Goal: Transaction & Acquisition: Purchase product/service

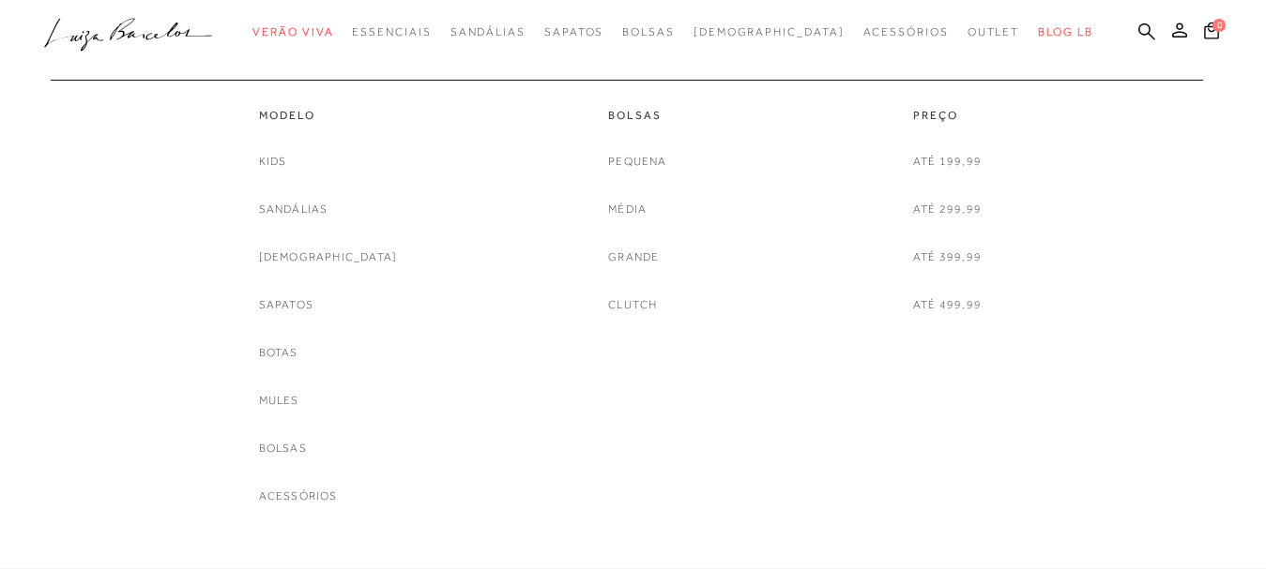
scroll to position [1126, 0]
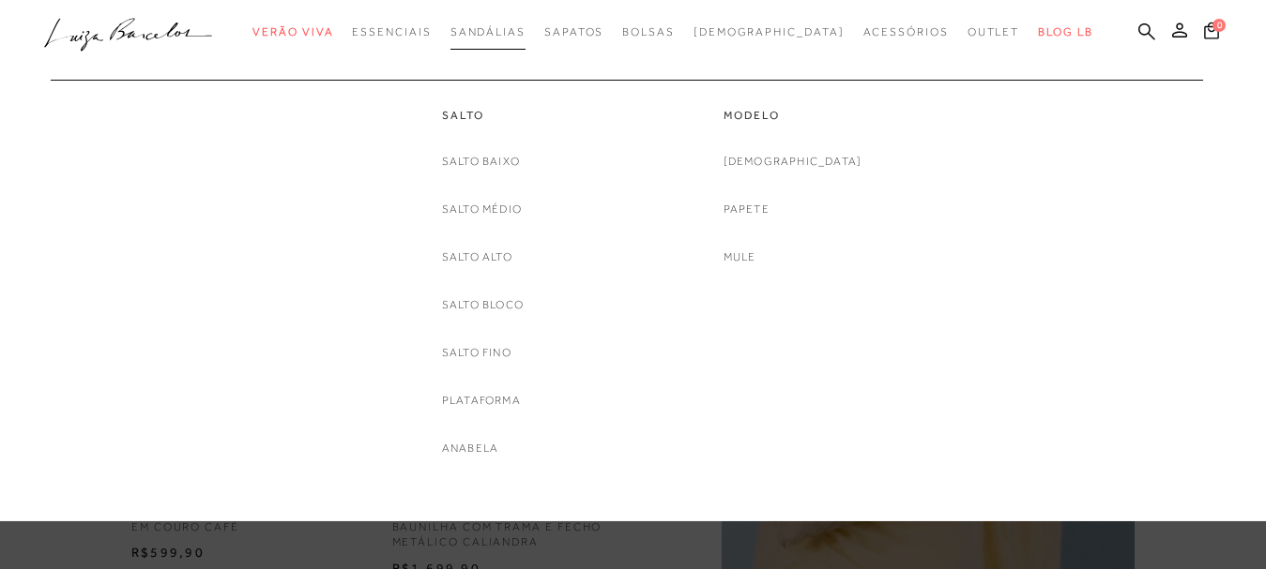
click at [525, 38] on span "Sandálias" at bounding box center [487, 31] width 75 height 13
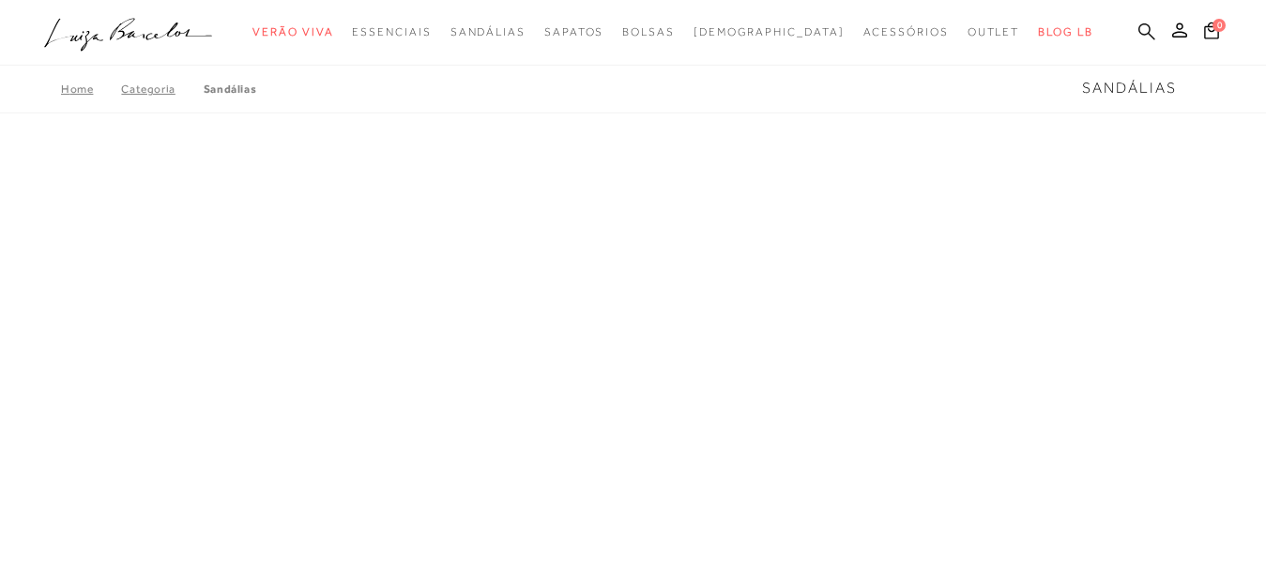
click at [1138, 27] on icon at bounding box center [1146, 32] width 17 height 18
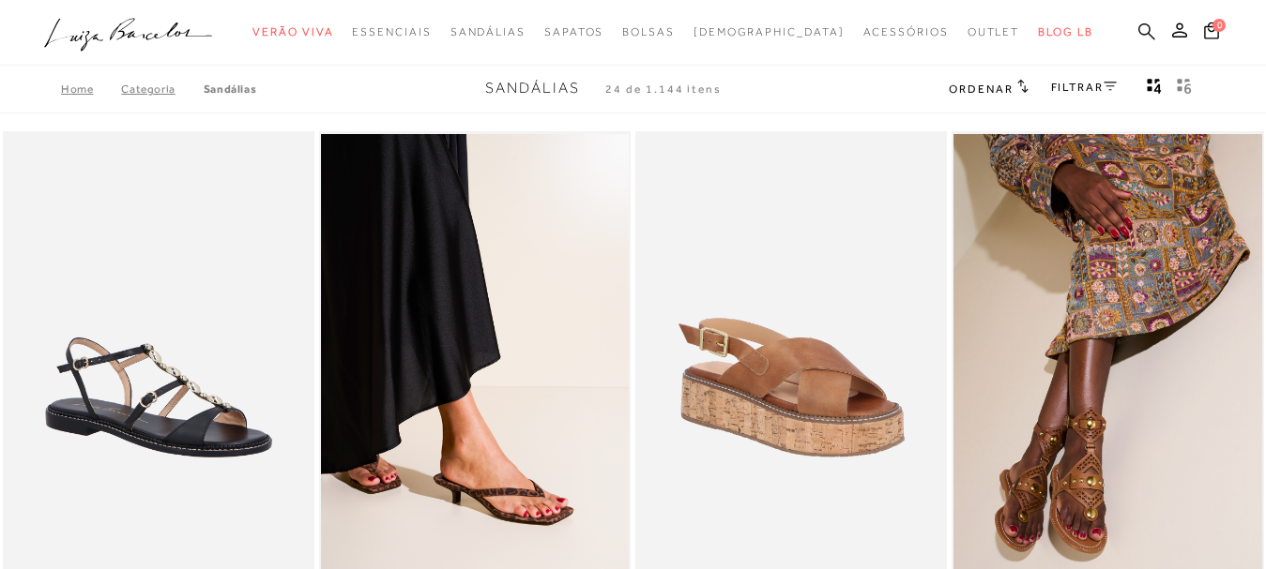
click at [1138, 23] on icon at bounding box center [1146, 31] width 17 height 17
click at [1138, 31] on icon at bounding box center [1146, 32] width 17 height 18
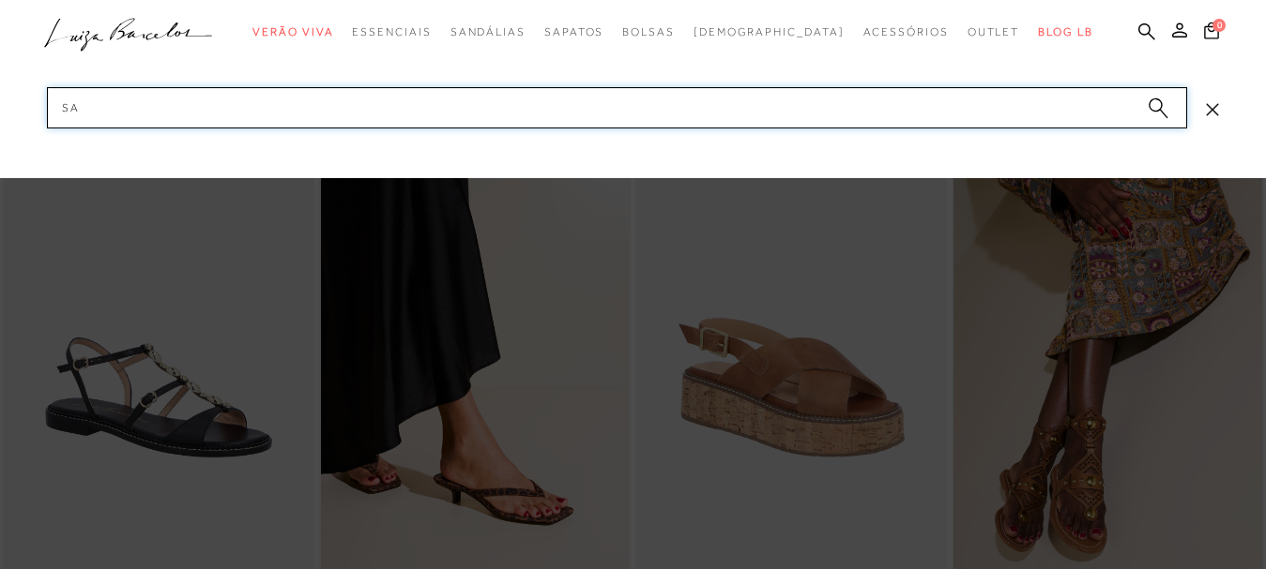
type input "s"
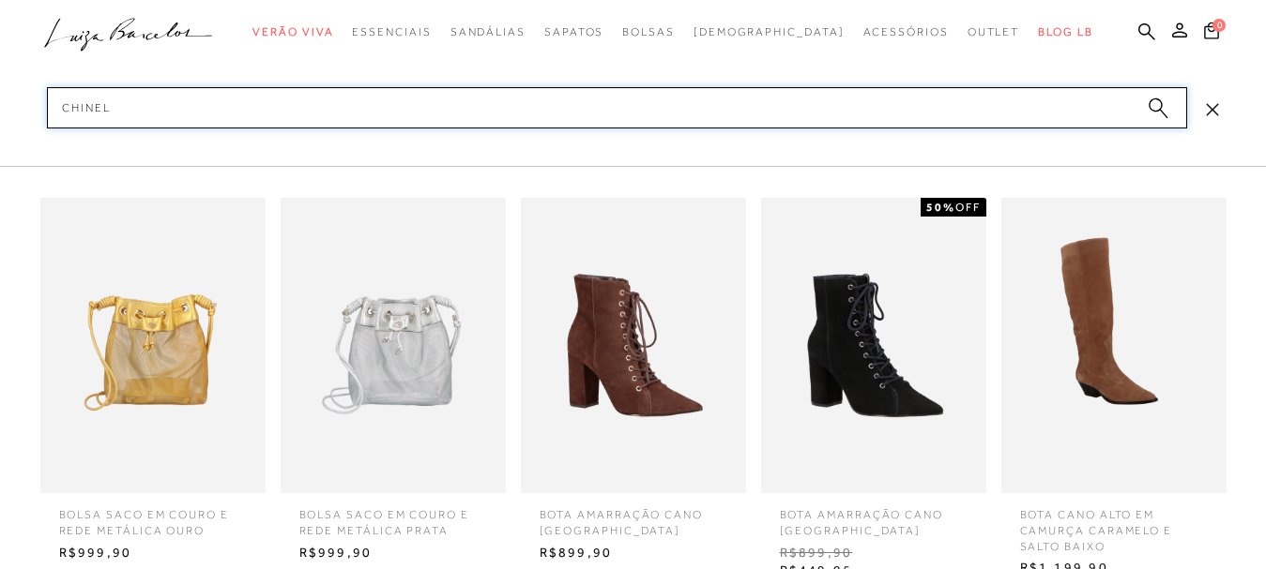
type input "chinelo"
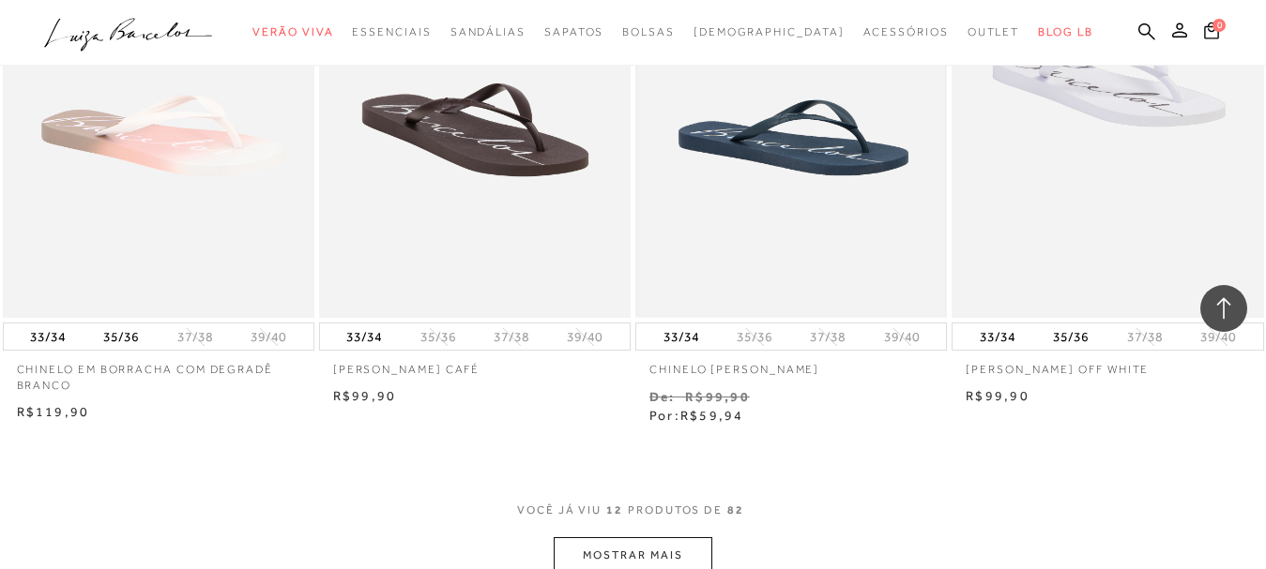
scroll to position [1689, 0]
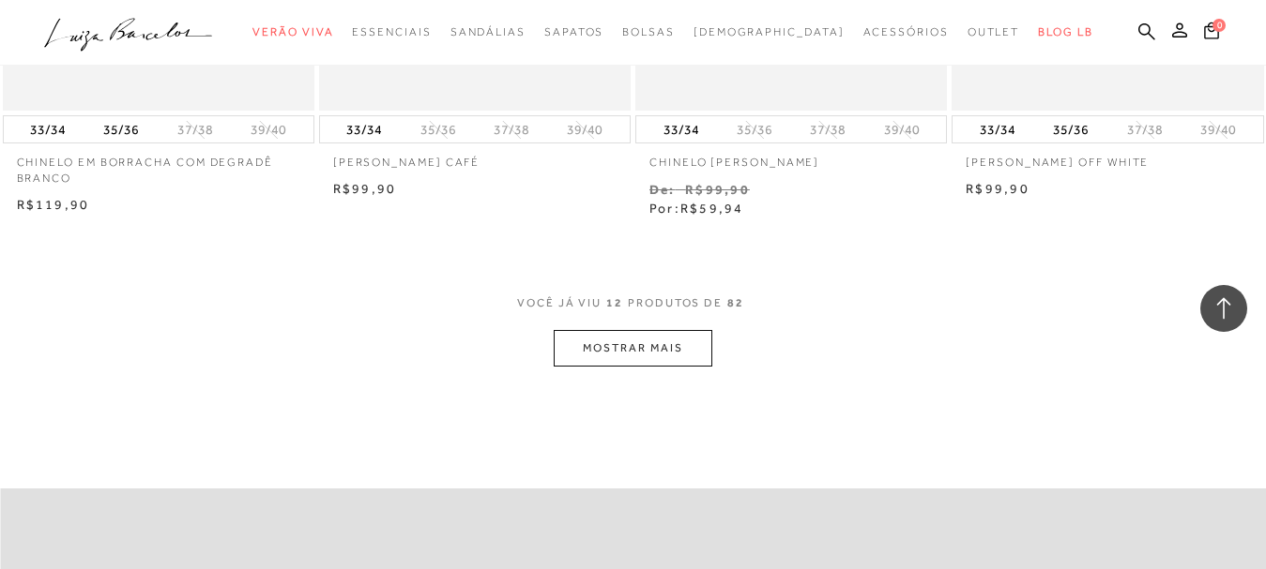
click at [574, 347] on button "MOSTRAR MAIS" at bounding box center [633, 348] width 158 height 37
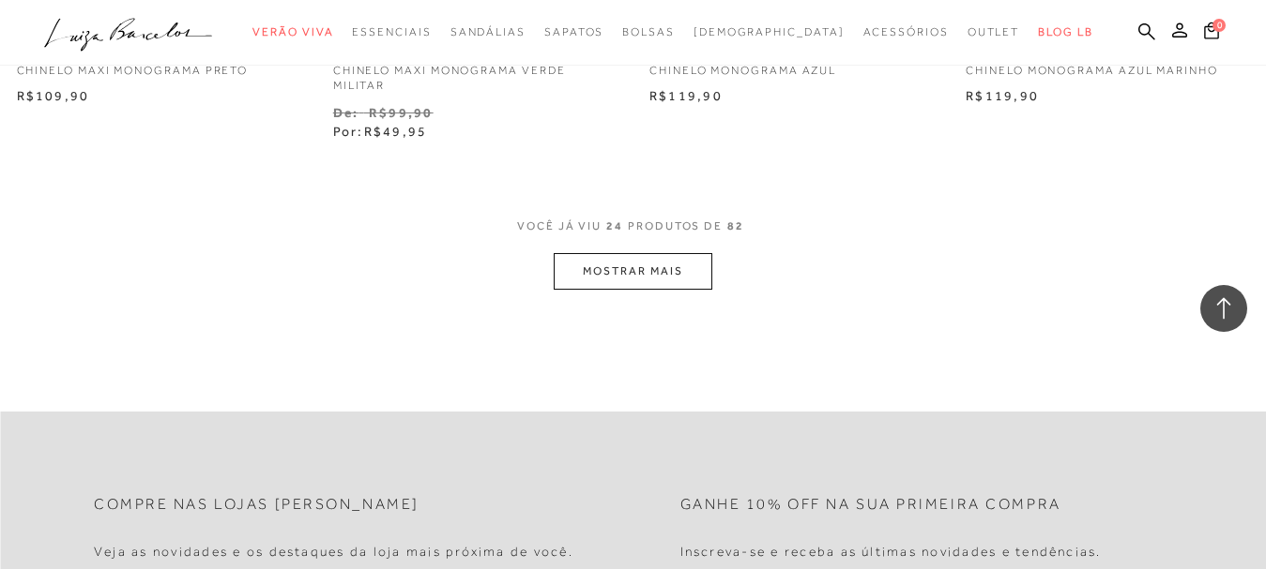
scroll to position [3565, 0]
click at [636, 275] on button "MOSTRAR MAIS" at bounding box center [633, 268] width 158 height 37
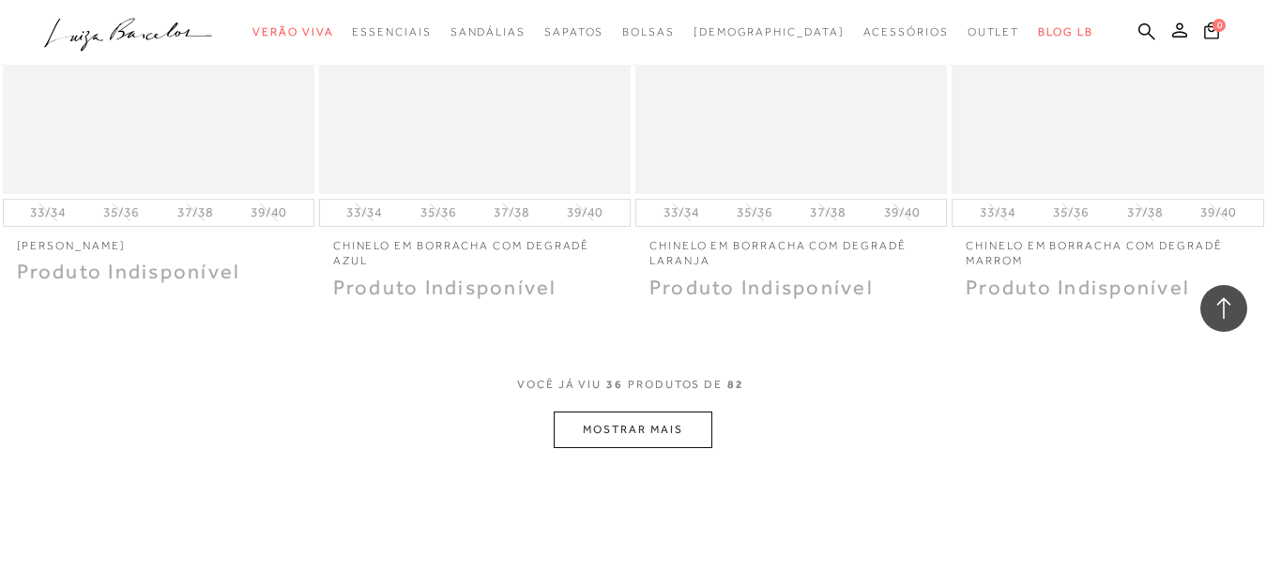
scroll to position [5348, 0]
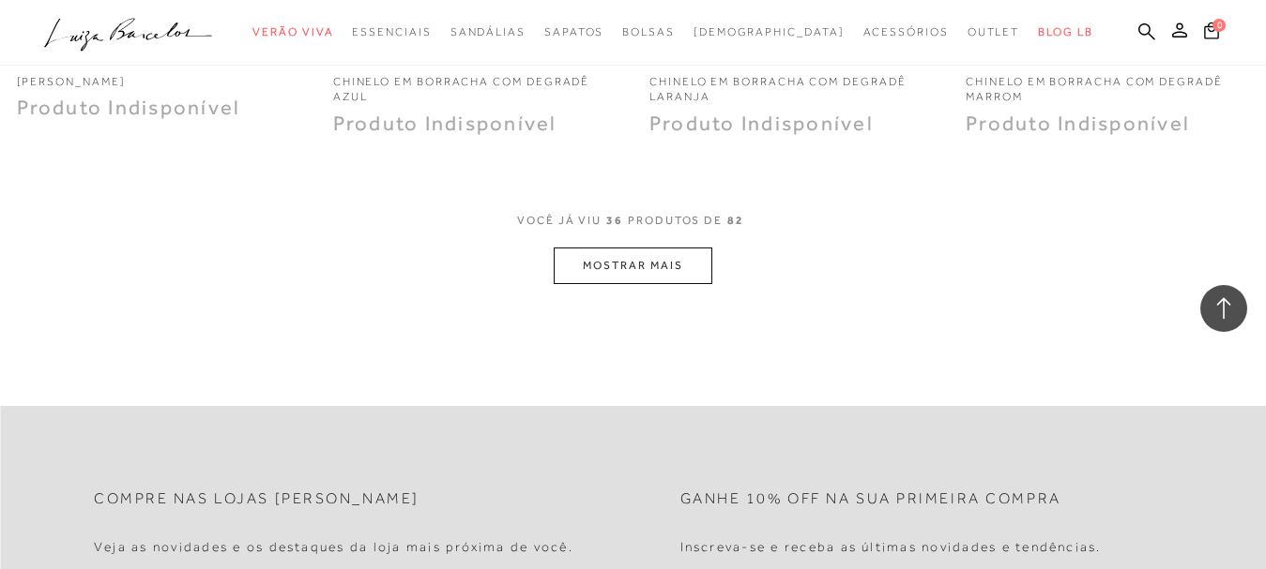
click at [683, 270] on button "MOSTRAR MAIS" at bounding box center [633, 266] width 158 height 37
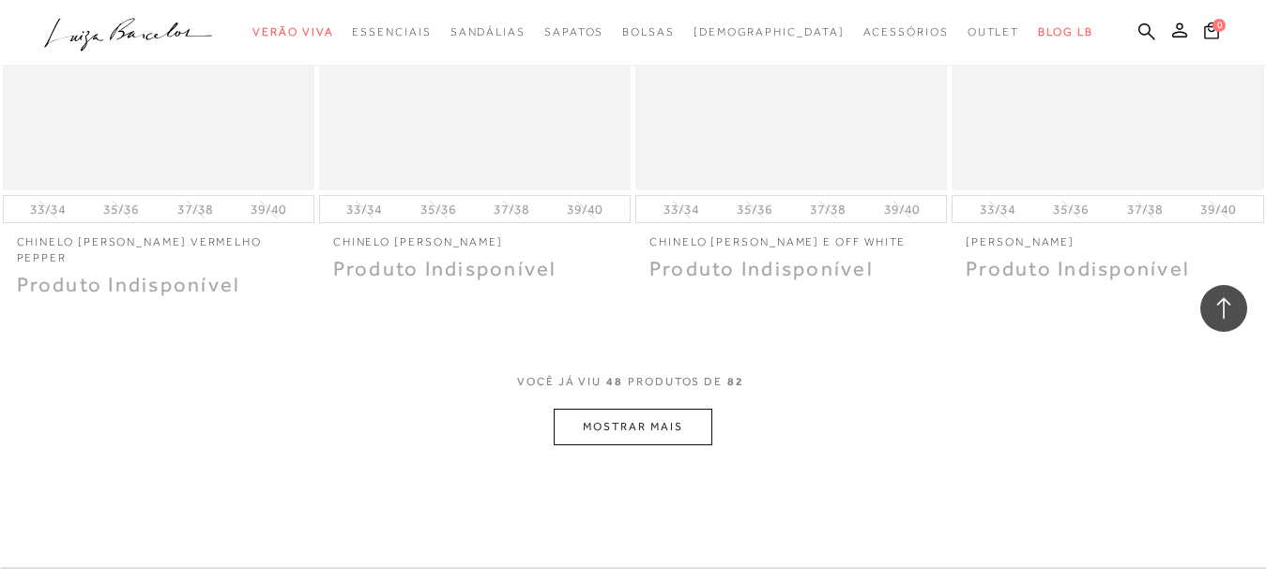
scroll to position [7130, 0]
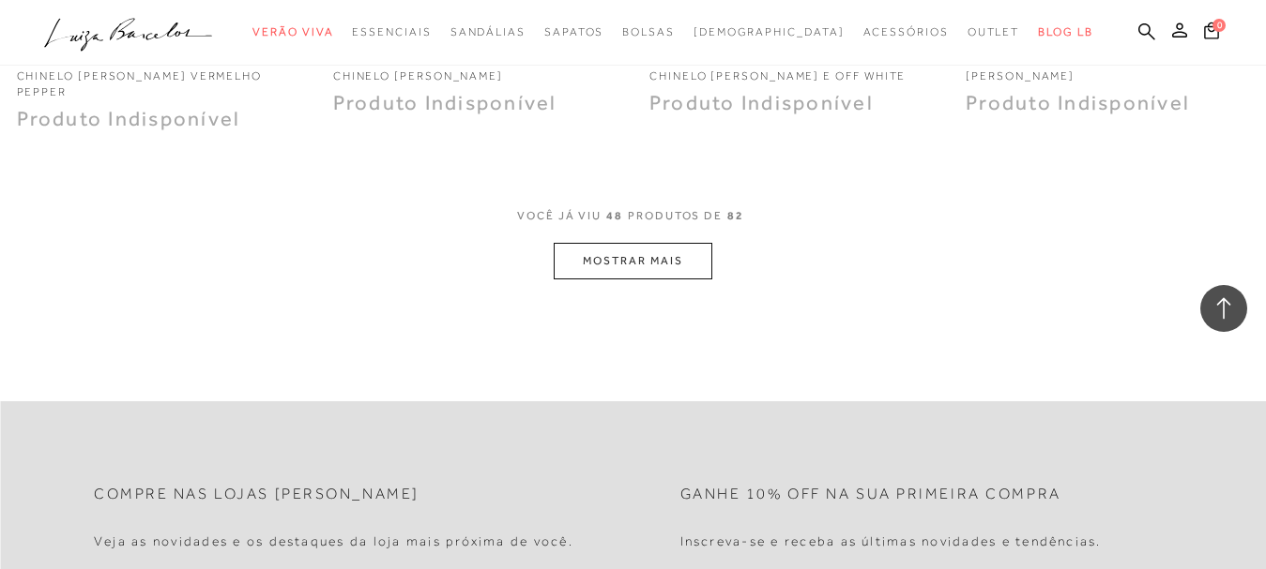
click at [623, 253] on button "MOSTRAR MAIS" at bounding box center [633, 261] width 158 height 37
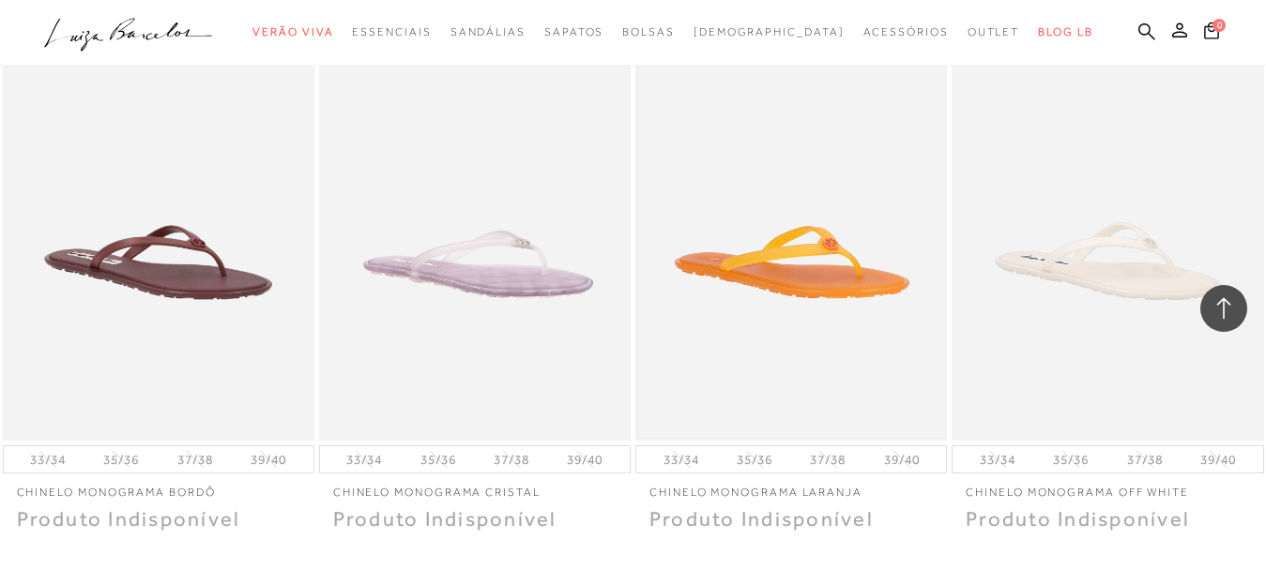
scroll to position [8631, 0]
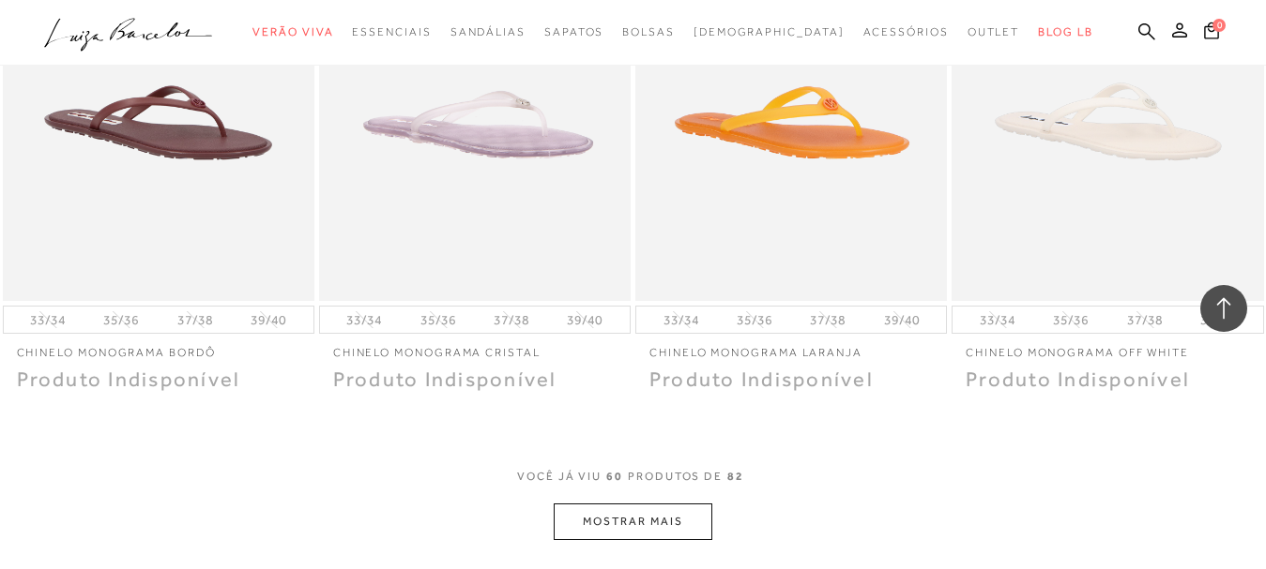
click at [816, 60] on div at bounding box center [633, 33] width 1266 height 66
click at [809, 100] on img at bounding box center [791, 68] width 308 height 462
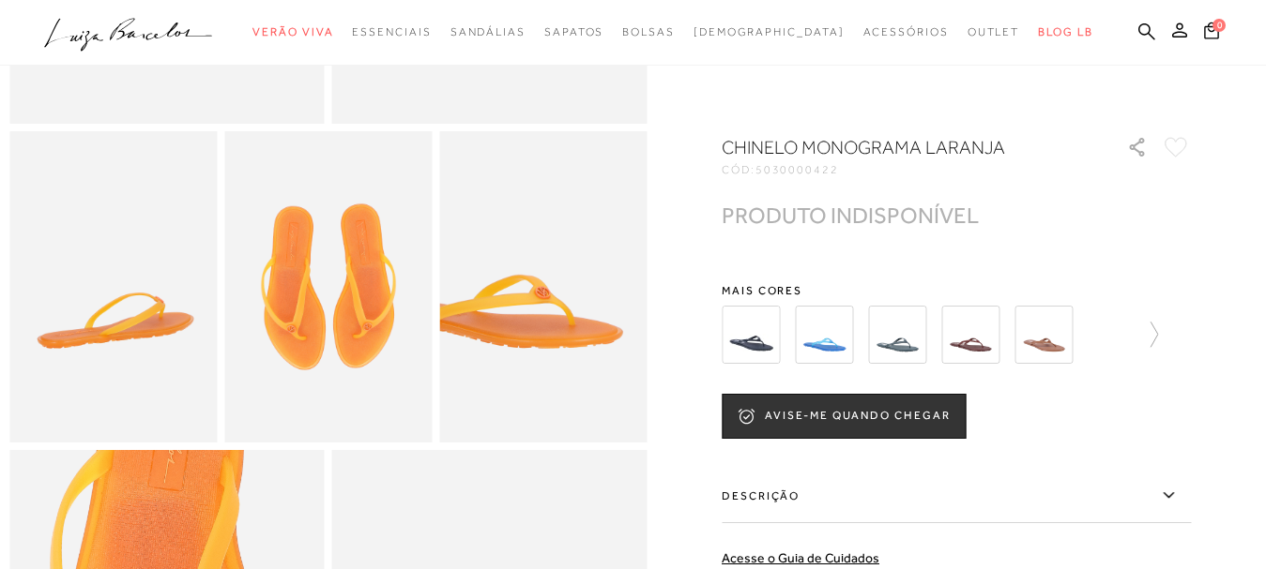
scroll to position [469, 0]
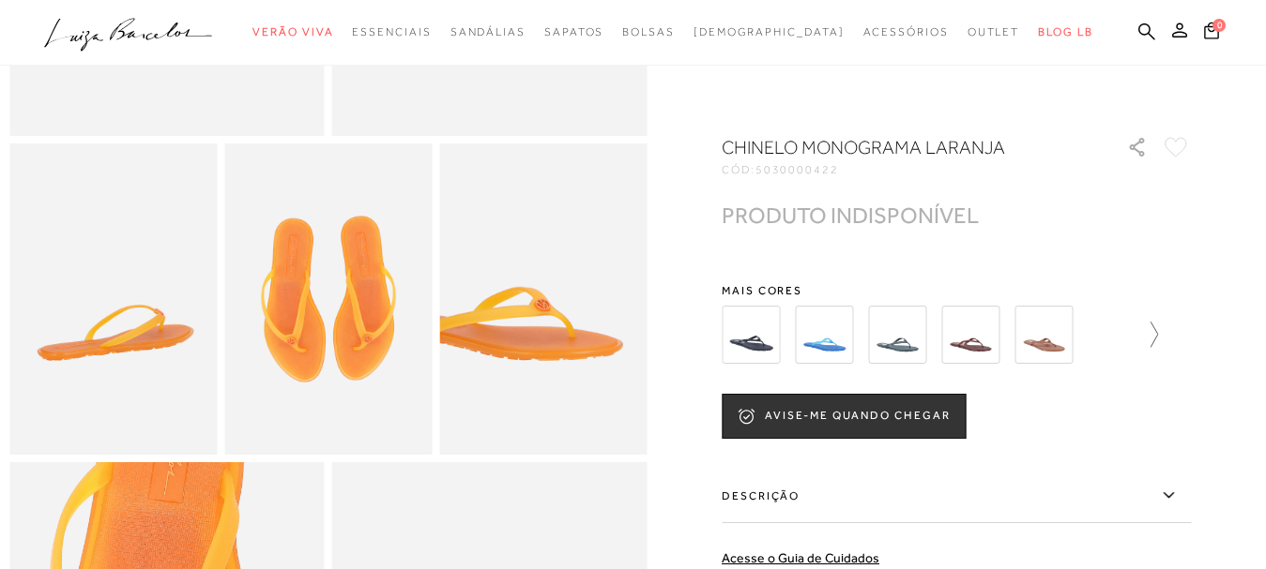
click at [1158, 329] on icon at bounding box center [1144, 335] width 26 height 26
click at [744, 332] on icon at bounding box center [734, 335] width 26 height 26
click at [949, 326] on img at bounding box center [930, 335] width 58 height 58
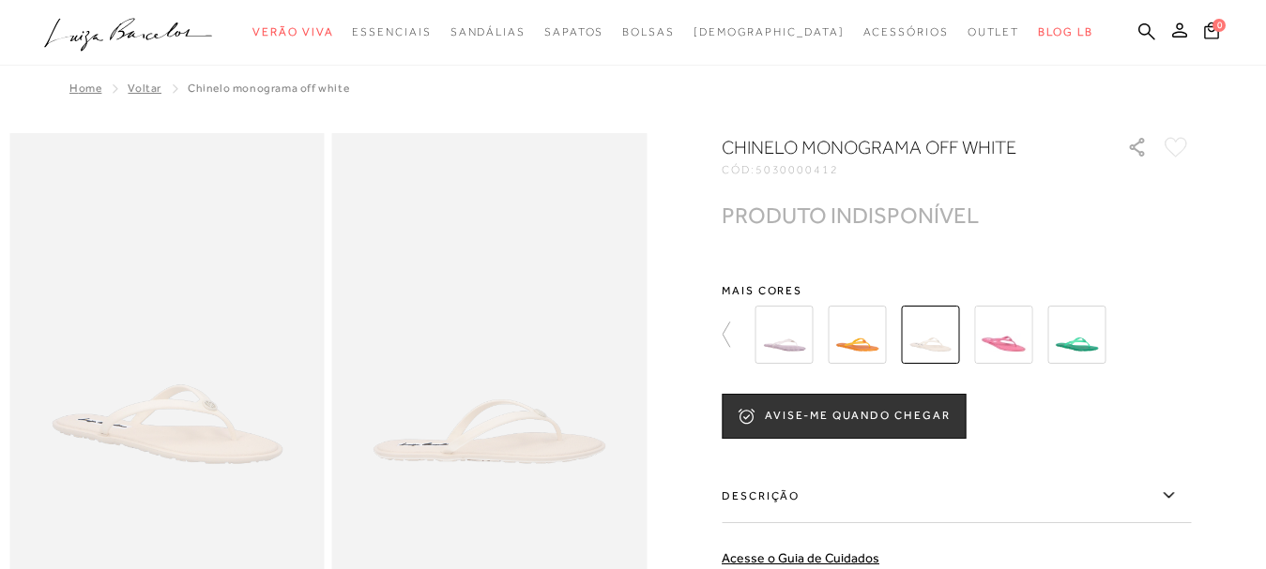
click at [1081, 330] on img at bounding box center [1076, 335] width 58 height 58
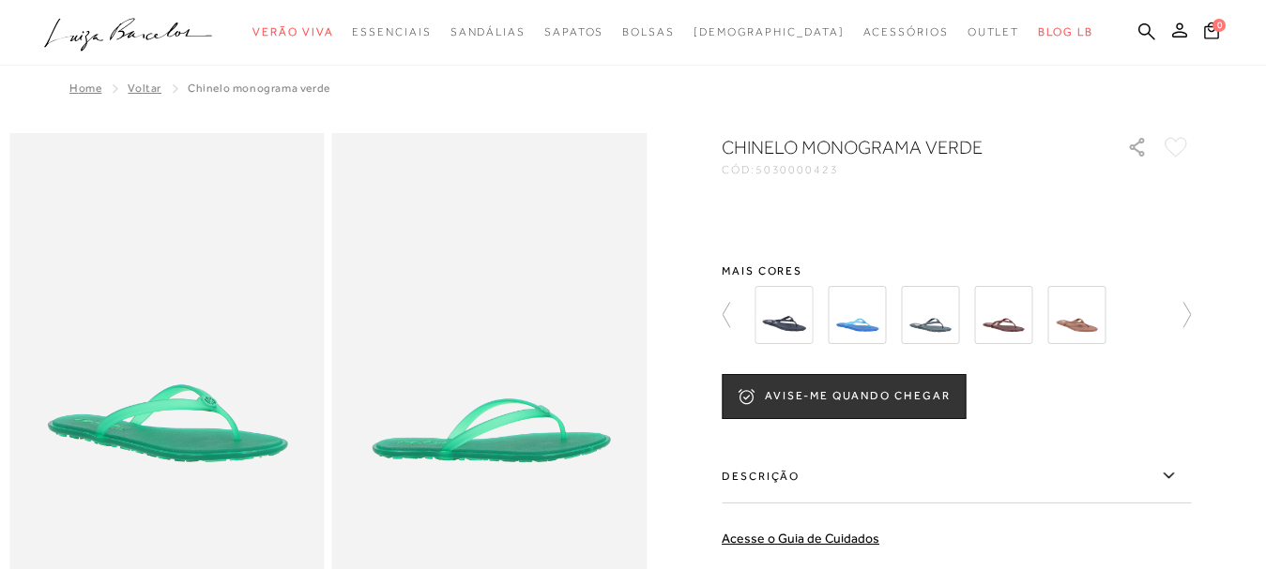
click at [873, 305] on div "CHINELO MONOGRAMA VERDE CÓD: 5030000423 × É necessário selecionar um tamanho pa…" at bounding box center [955, 464] width 469 height 661
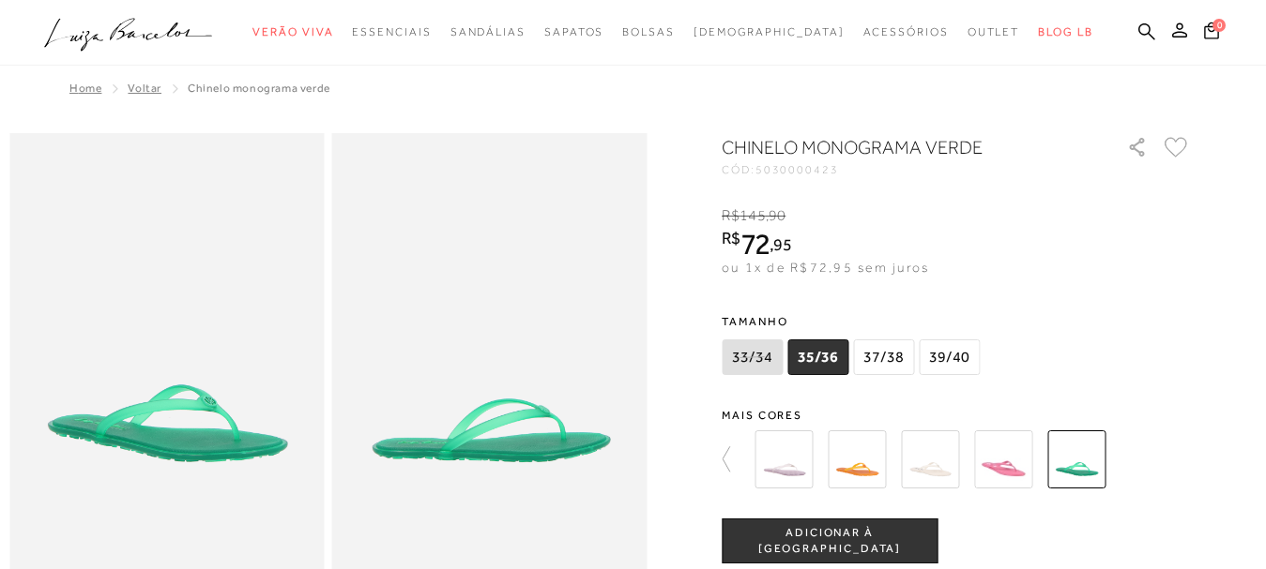
click at [1023, 457] on img at bounding box center [1003, 460] width 58 height 58
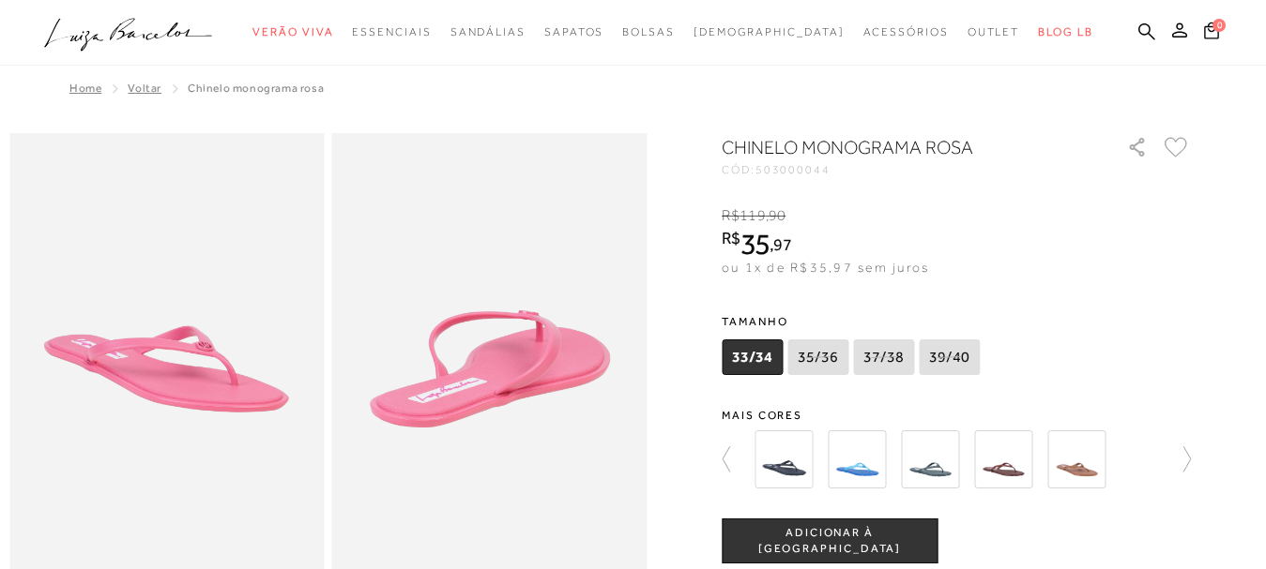
click at [931, 451] on img at bounding box center [930, 460] width 58 height 58
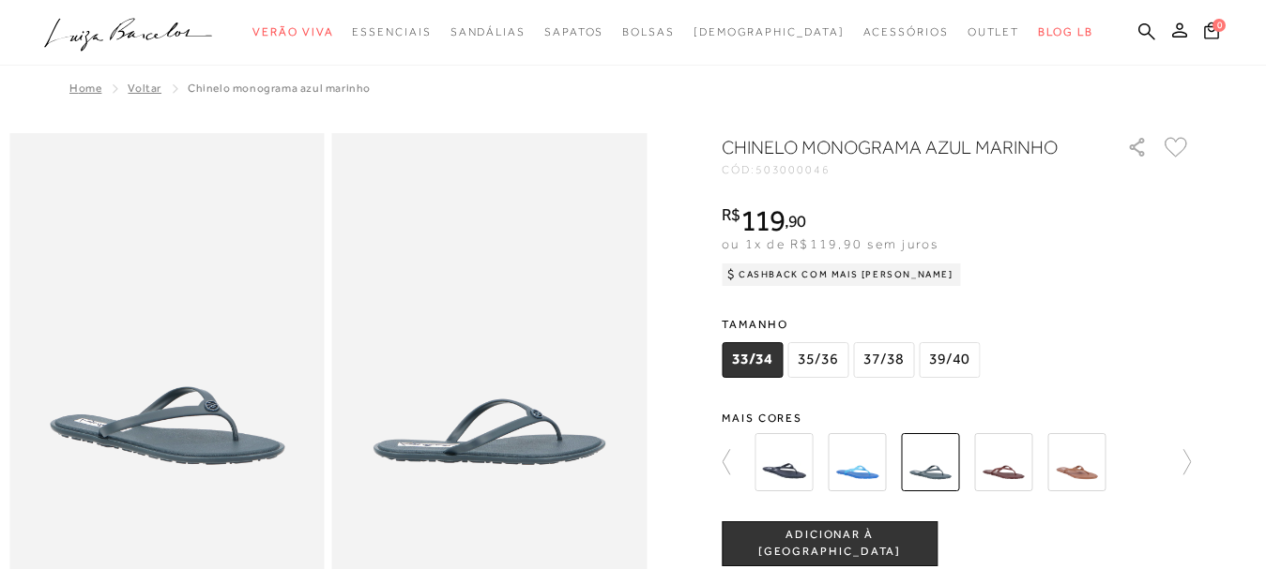
click at [776, 451] on img at bounding box center [783, 462] width 58 height 58
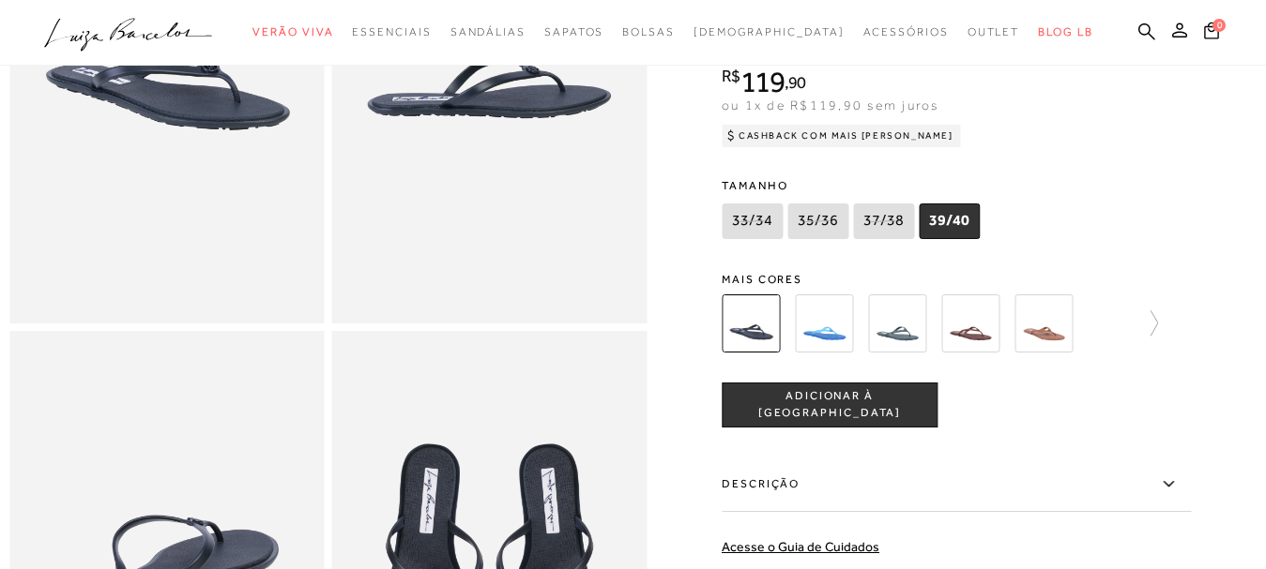
click at [842, 352] on img at bounding box center [824, 323] width 58 height 58
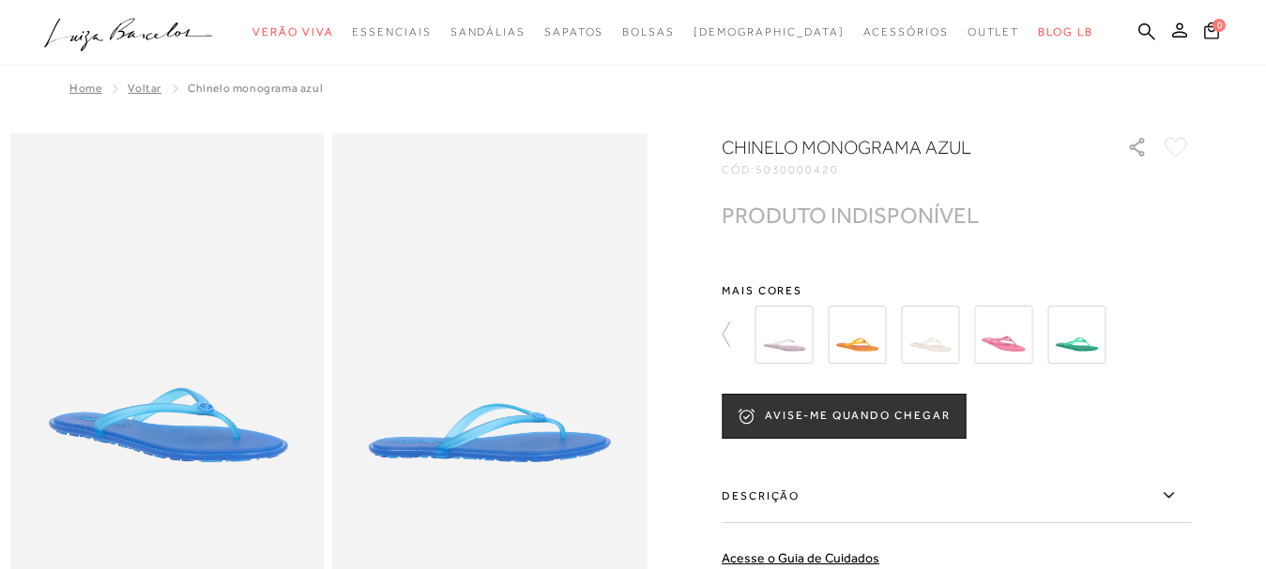
click at [793, 351] on img at bounding box center [783, 335] width 58 height 58
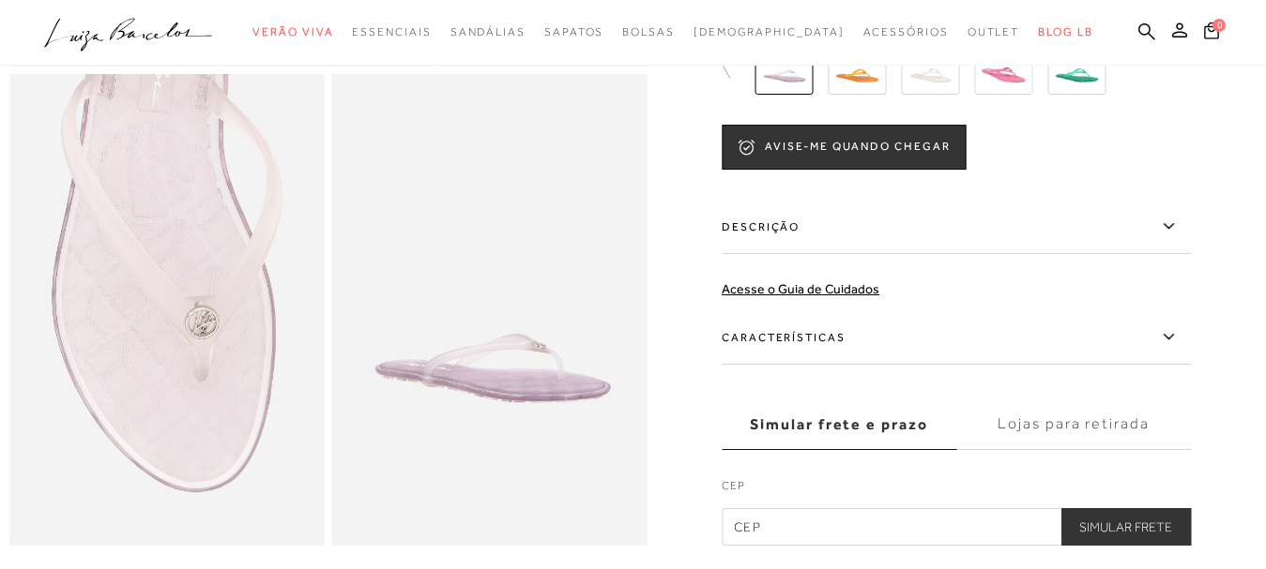
scroll to position [844, 0]
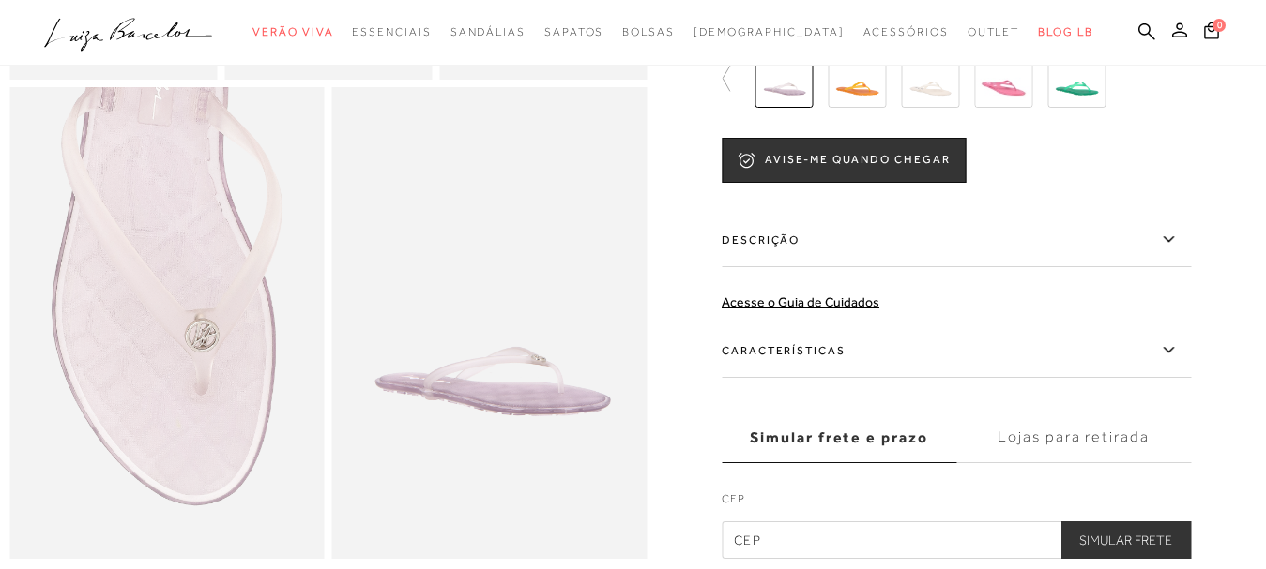
click at [208, 368] on img at bounding box center [166, 323] width 315 height 472
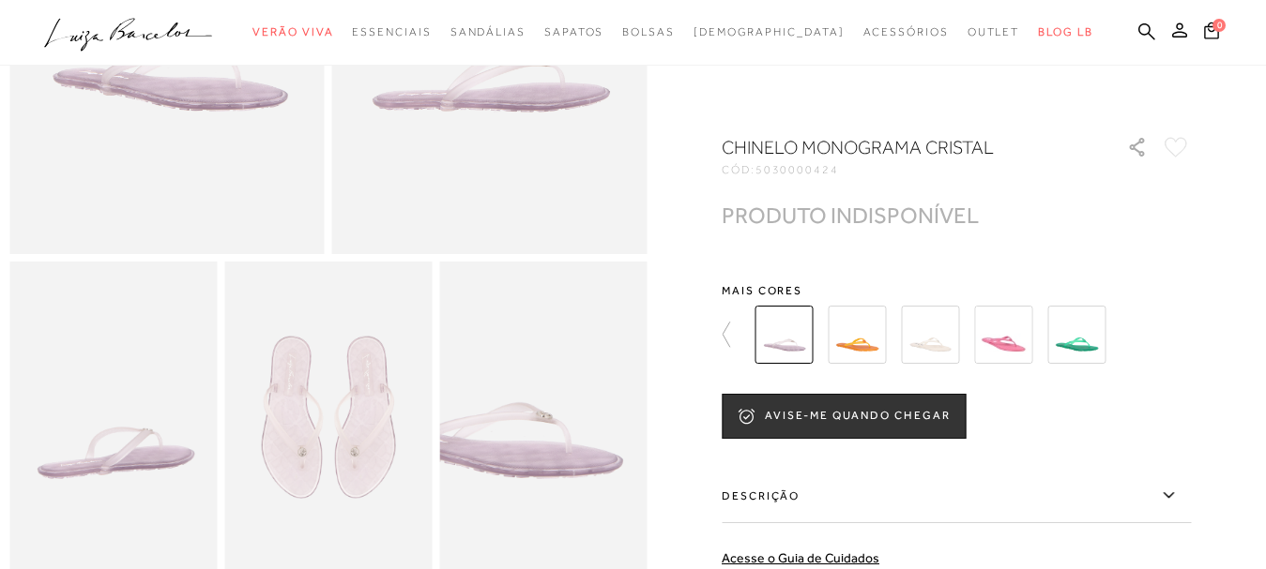
scroll to position [281, 0]
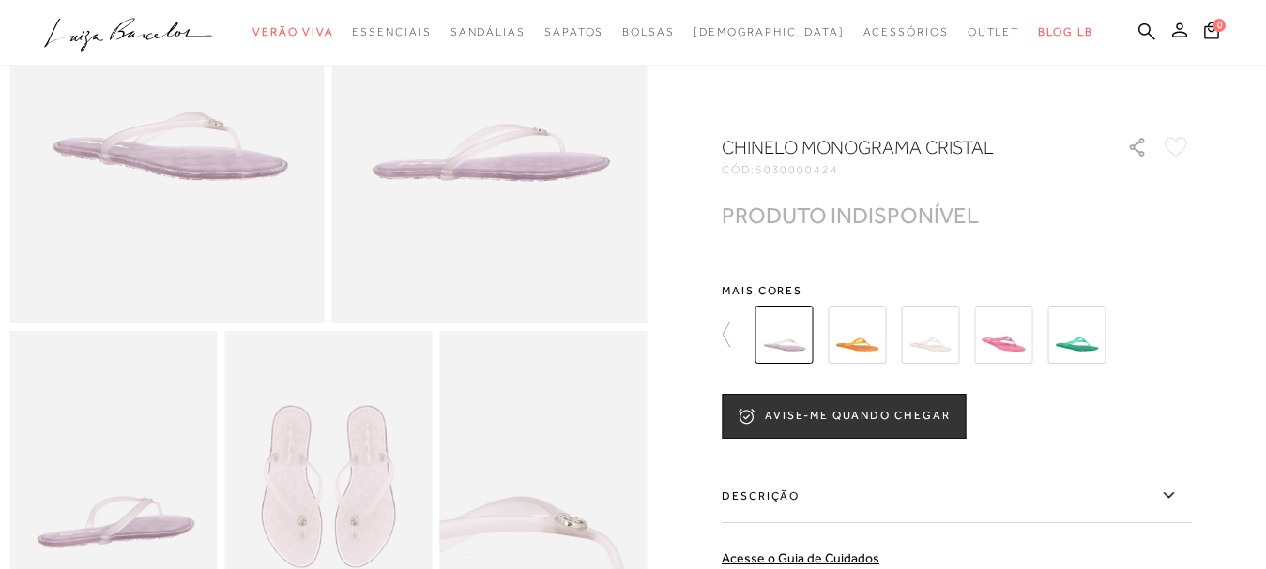
click at [522, 463] on img at bounding box center [568, 526] width 415 height 622
click at [520, 463] on img at bounding box center [570, 526] width 415 height 622
click at [940, 330] on img at bounding box center [930, 335] width 58 height 58
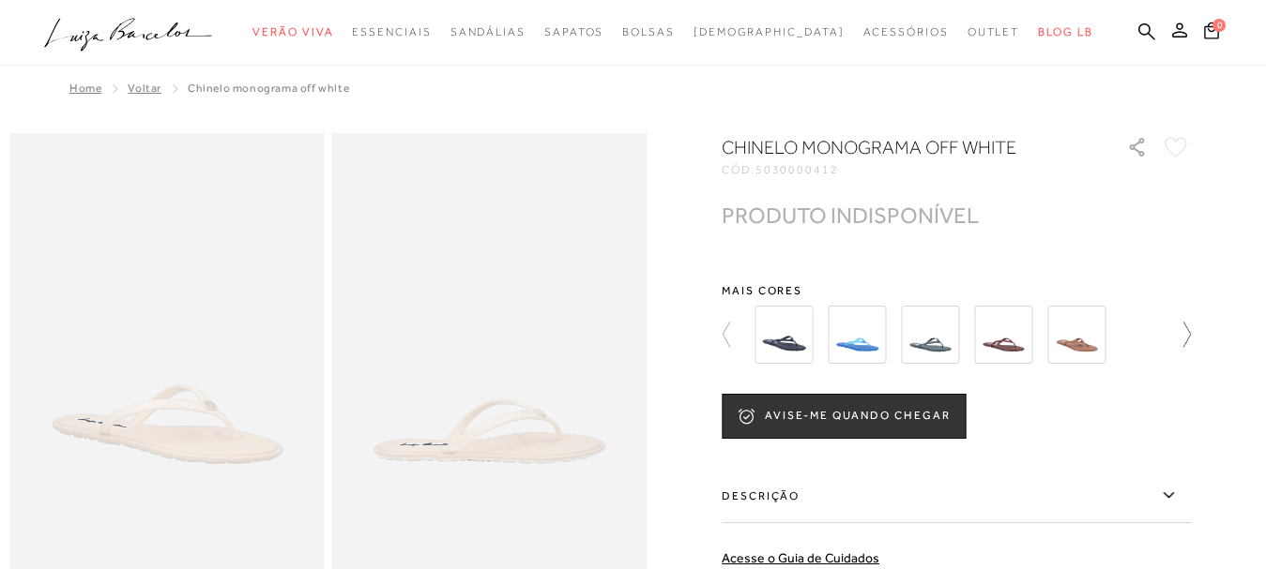
click at [1191, 332] on icon at bounding box center [1177, 335] width 26 height 26
click at [949, 335] on img at bounding box center [930, 335] width 58 height 58
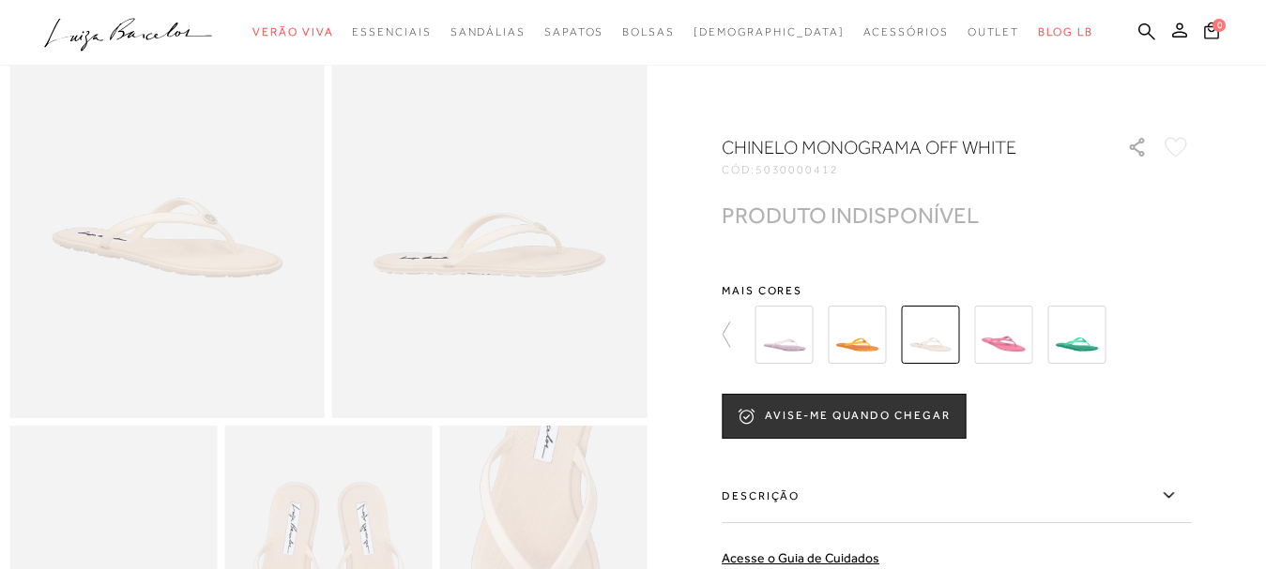
scroll to position [375, 0]
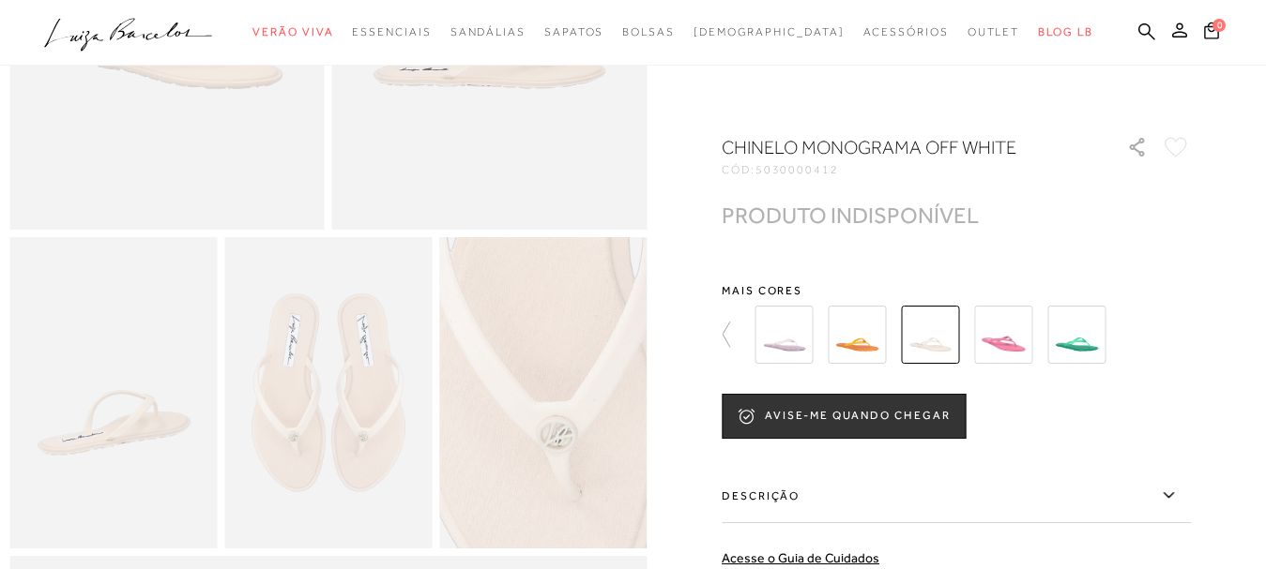
click at [536, 377] on img at bounding box center [554, 426] width 415 height 622
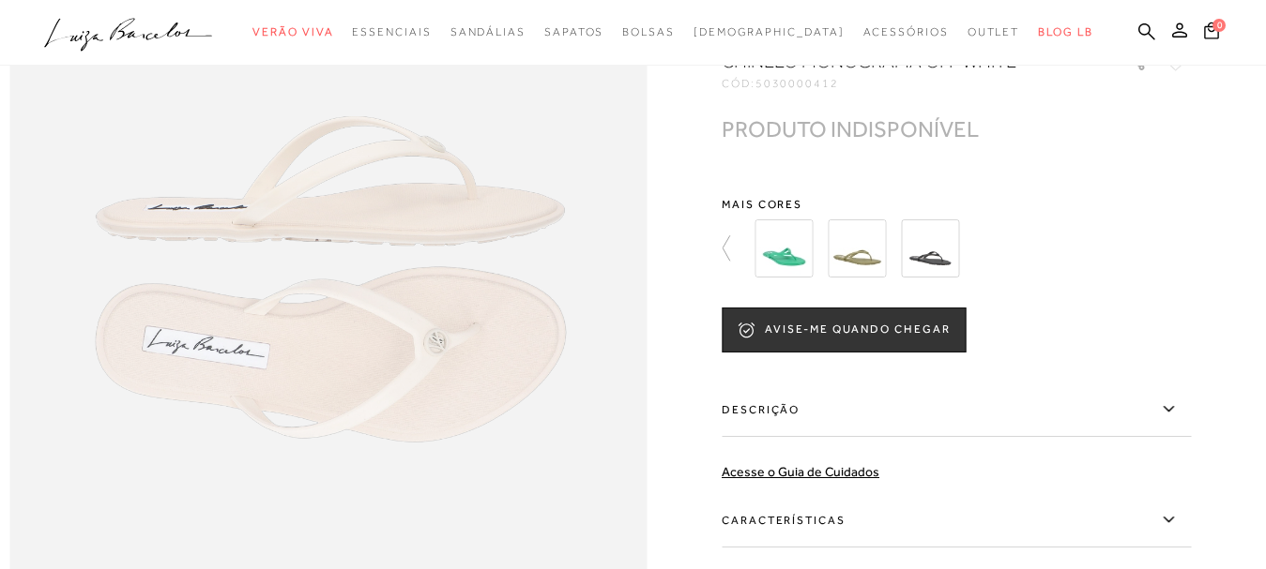
scroll to position [1126, 0]
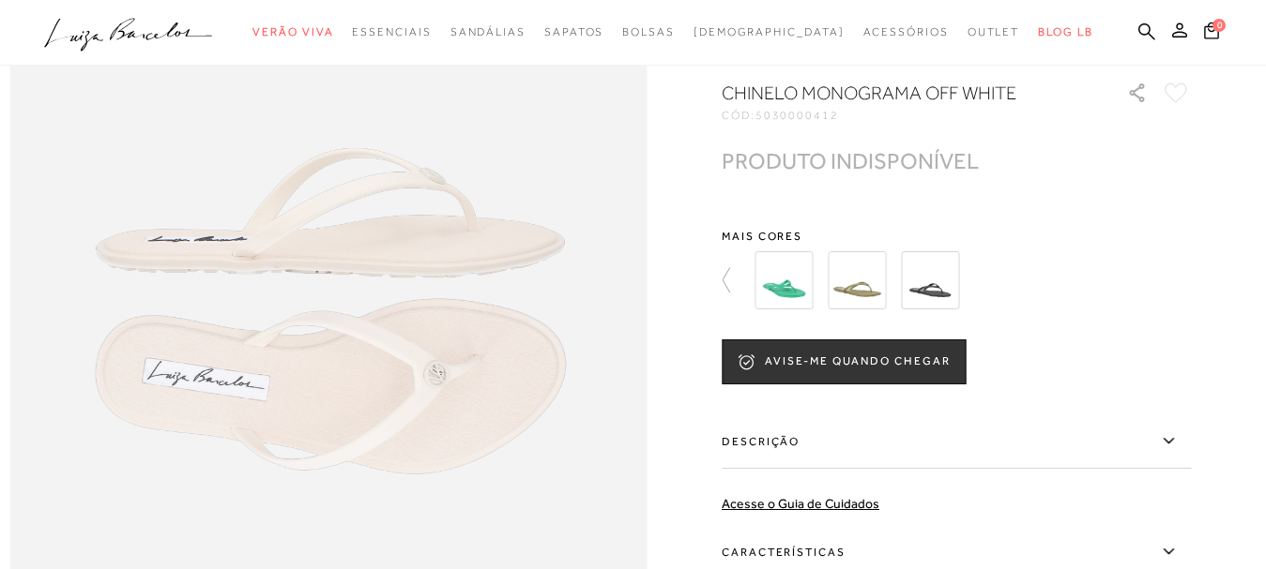
click at [934, 310] on img at bounding box center [930, 280] width 58 height 58
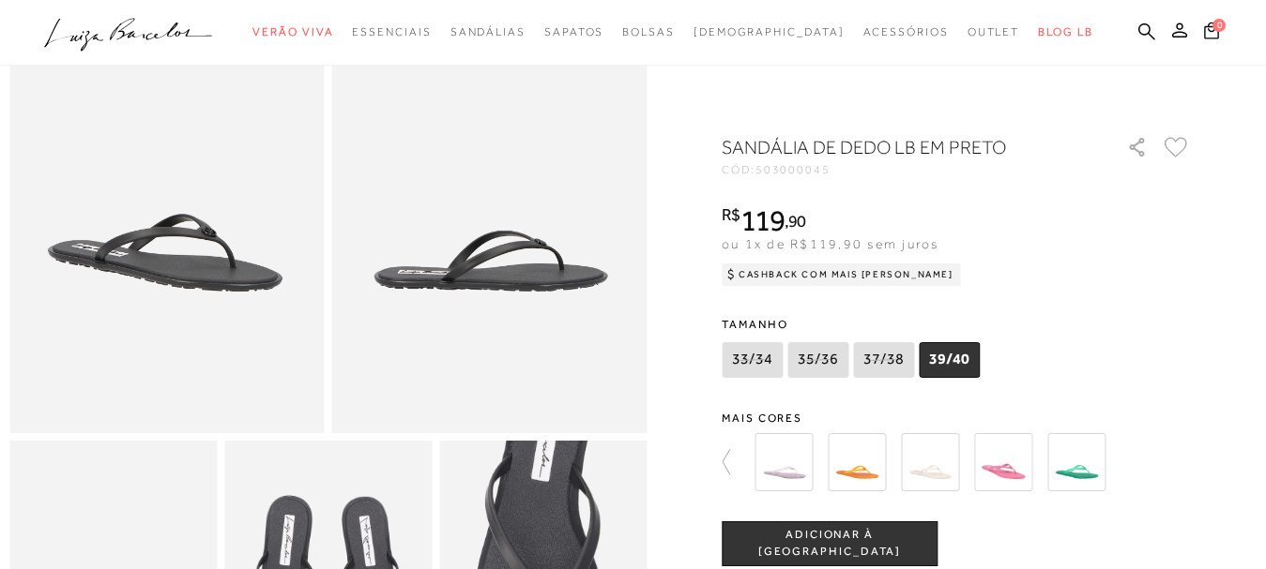
scroll to position [281, 0]
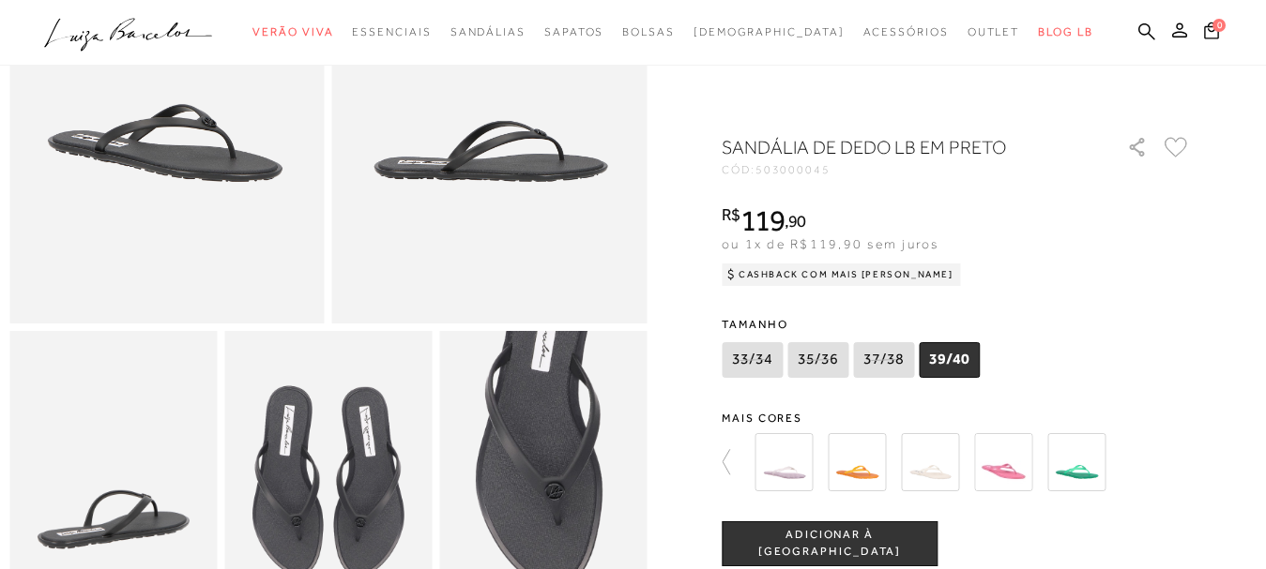
click at [823, 362] on icon at bounding box center [818, 359] width 26 height 23
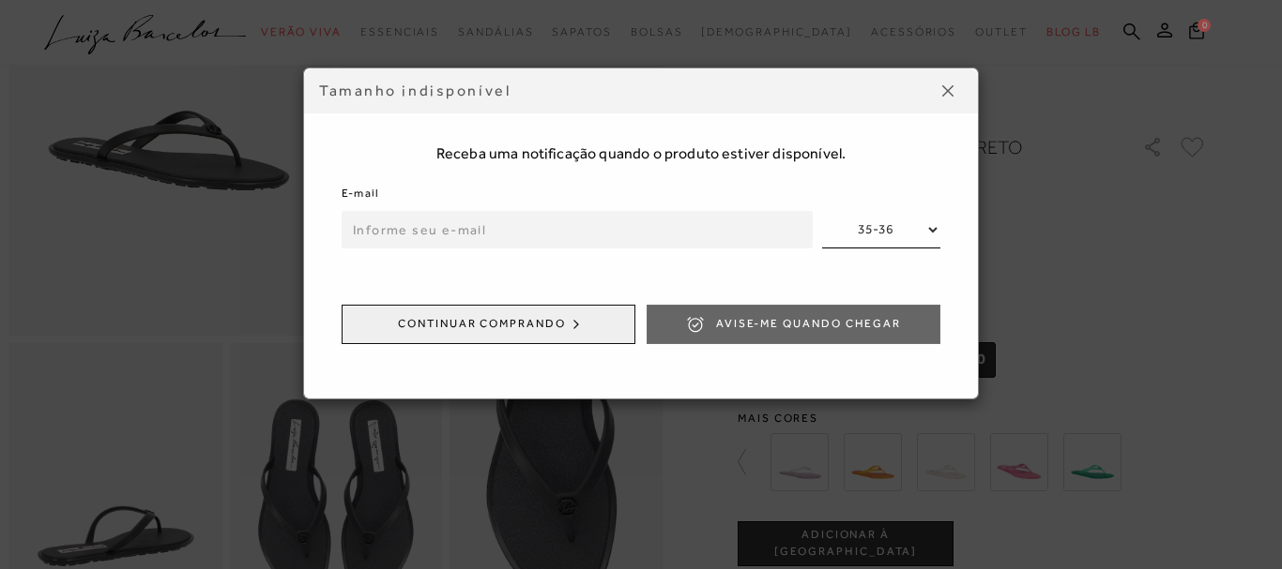
click at [958, 94] on button at bounding box center [948, 91] width 30 height 30
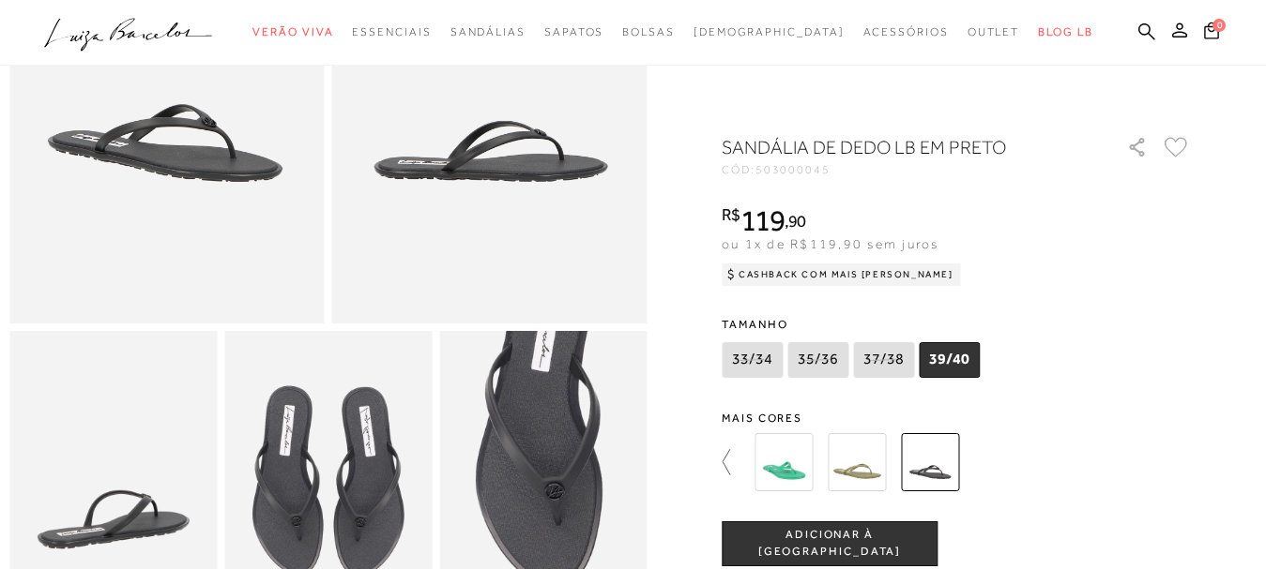
click at [732, 463] on icon at bounding box center [734, 462] width 26 height 26
click at [875, 459] on img at bounding box center [856, 462] width 58 height 58
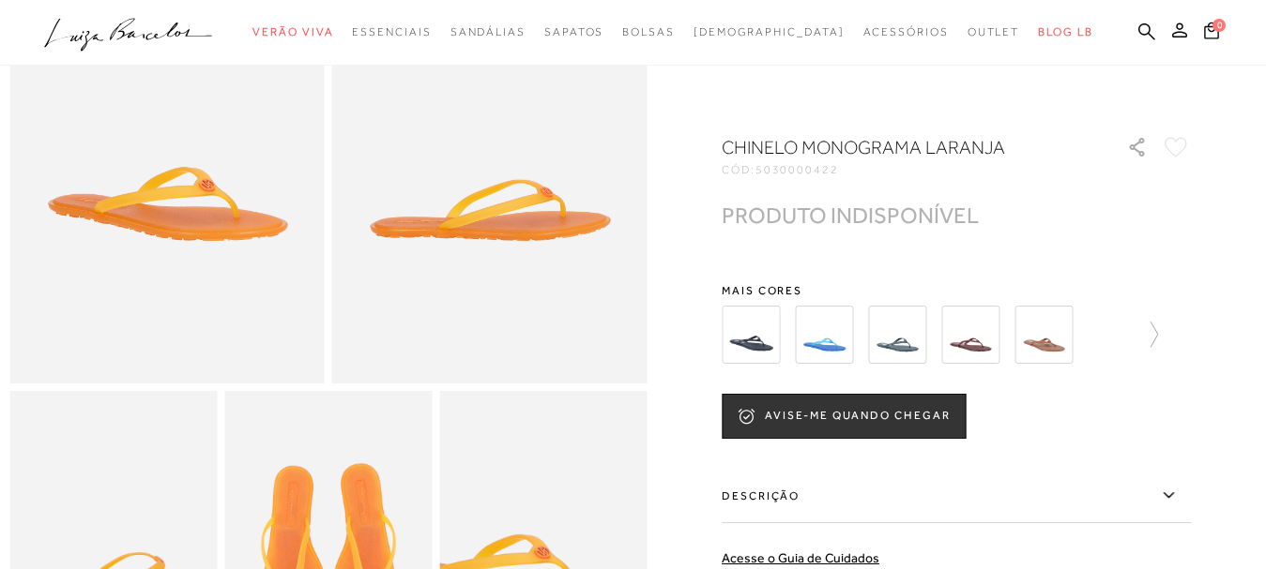
scroll to position [469, 0]
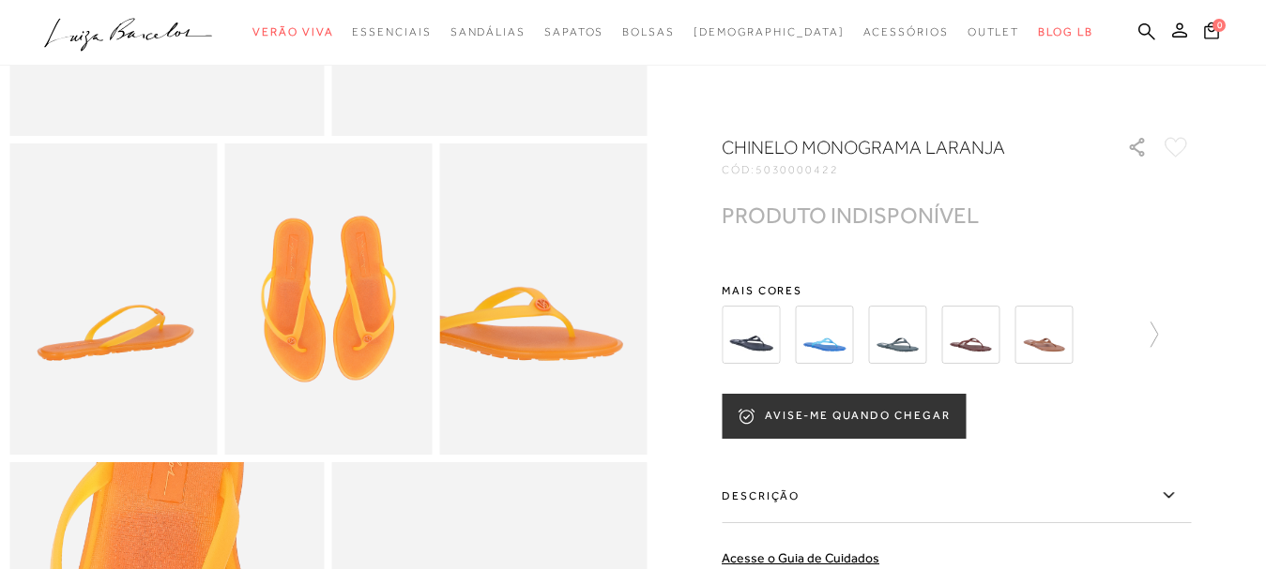
click at [850, 421] on button "AVISE-ME QUANDO CHEGAR" at bounding box center [843, 416] width 244 height 45
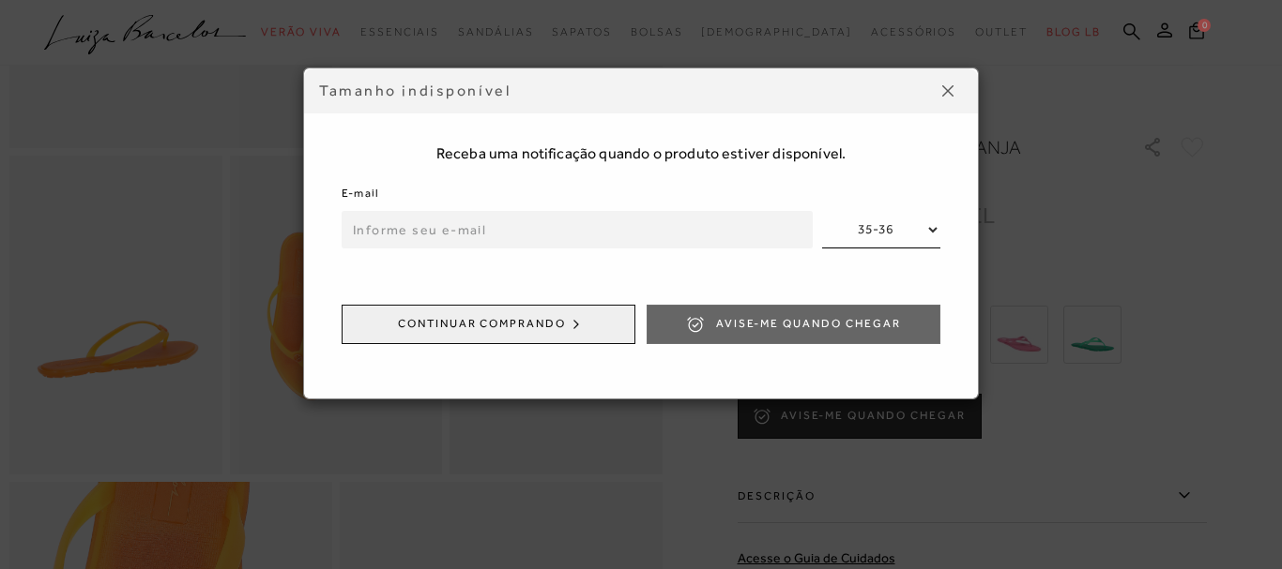
click at [510, 237] on input "email" at bounding box center [576, 230] width 471 height 38
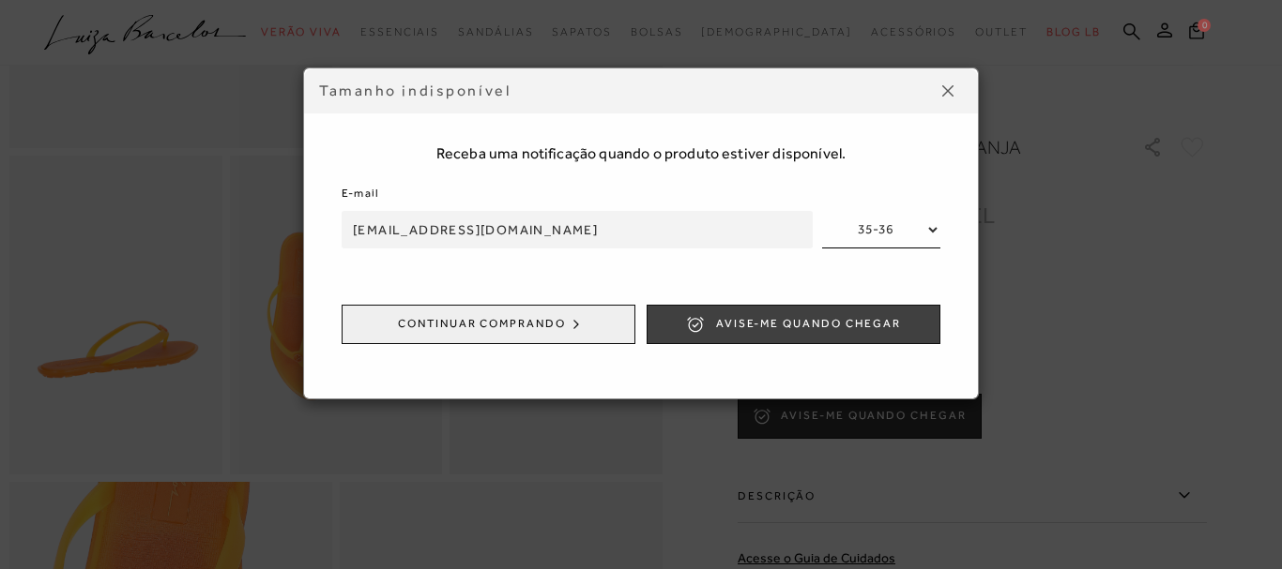
type input "cilla.deandrade@gmail.com"
click at [760, 320] on span "Avise-me quando chegar" at bounding box center [808, 324] width 185 height 16
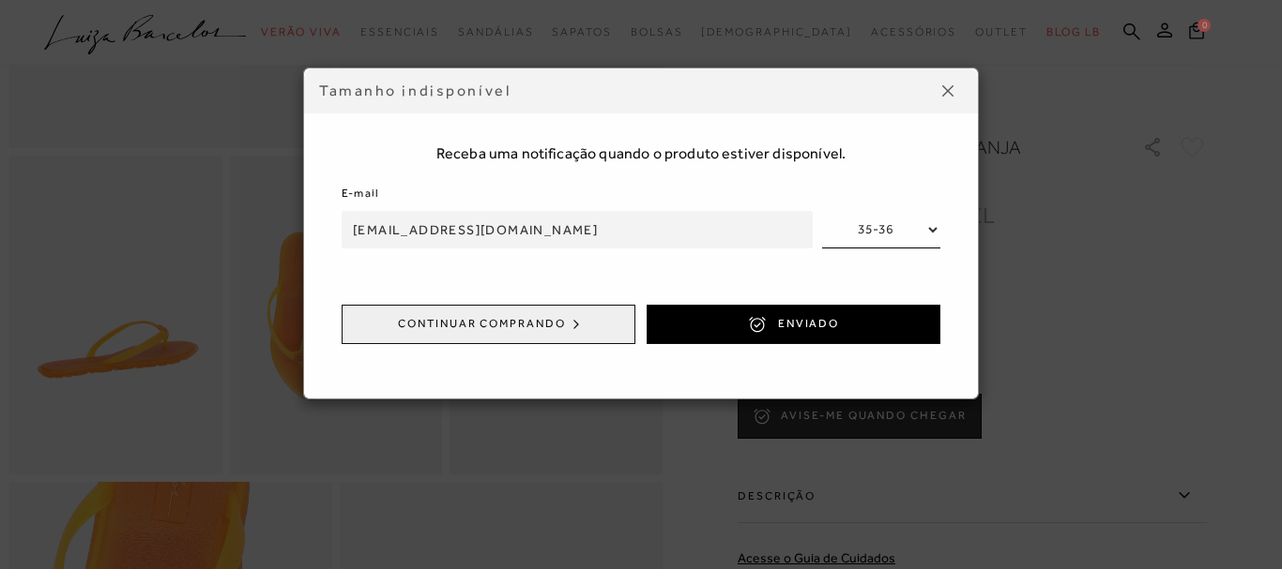
click at [951, 91] on img at bounding box center [947, 90] width 11 height 11
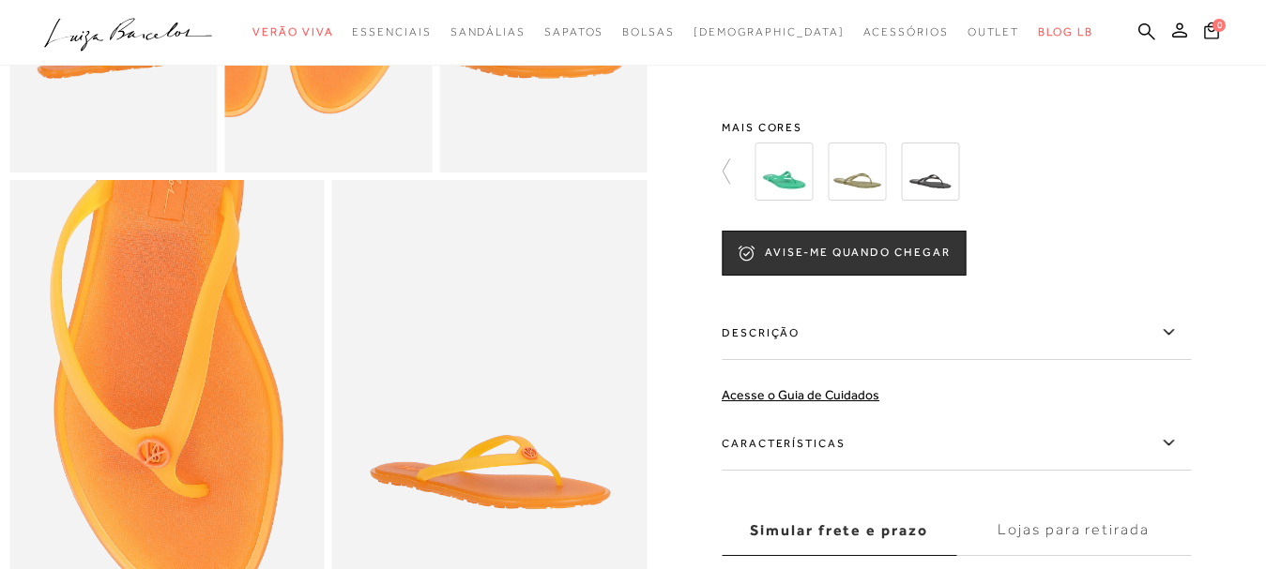
scroll to position [938, 0]
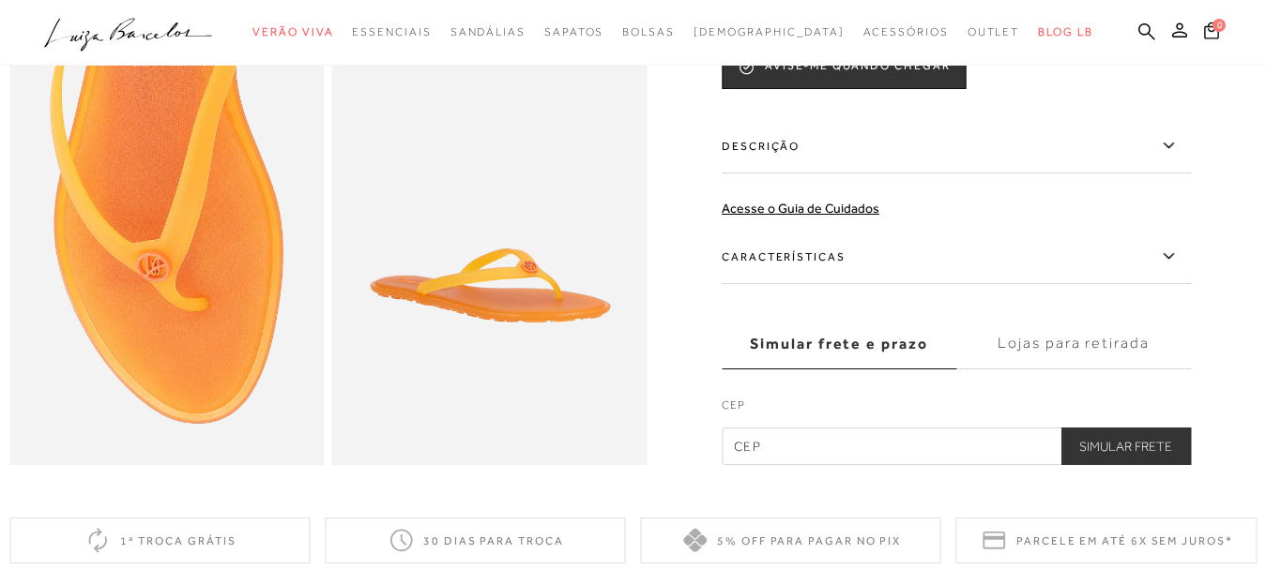
click at [174, 216] on img at bounding box center [166, 229] width 315 height 472
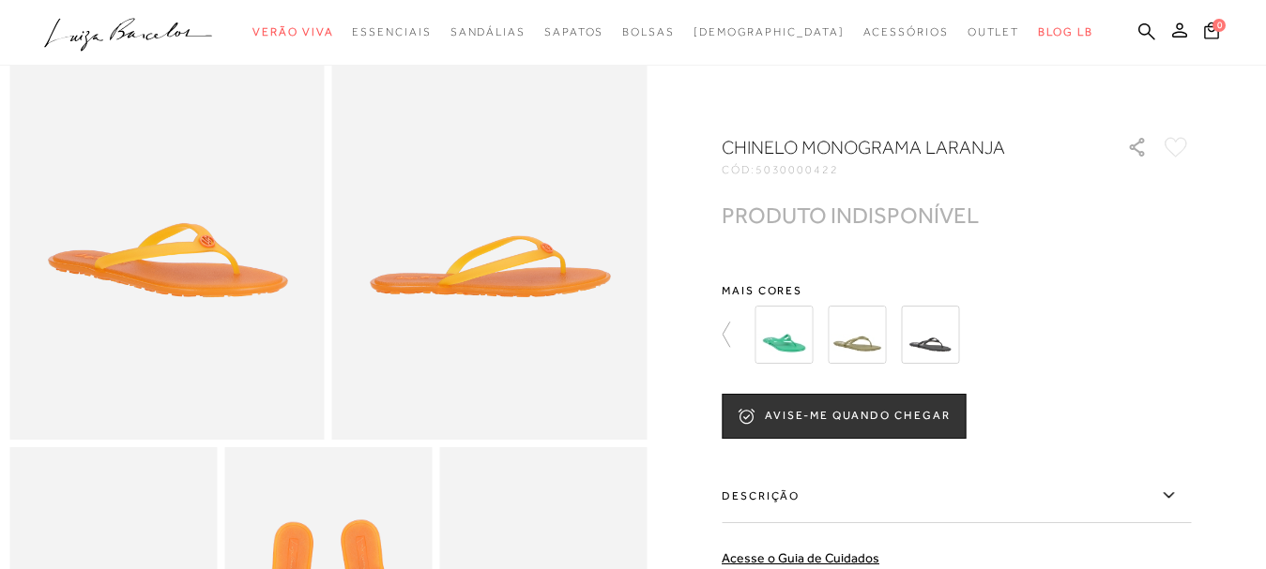
scroll to position [0, 0]
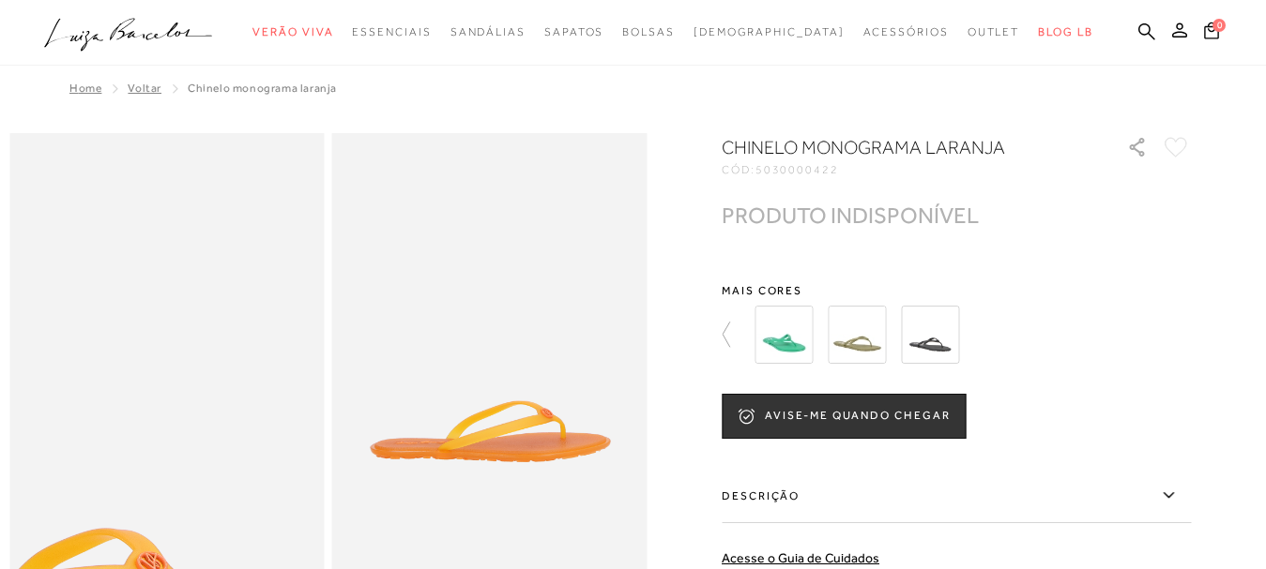
click at [262, 250] on img at bounding box center [70, 490] width 630 height 945
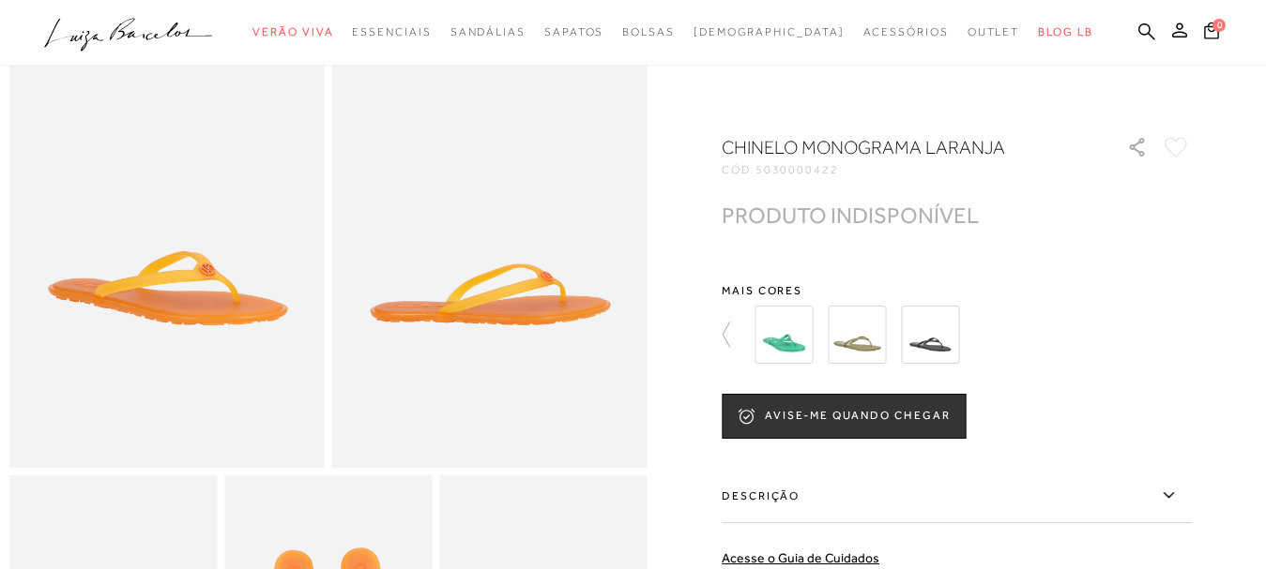
scroll to position [188, 0]
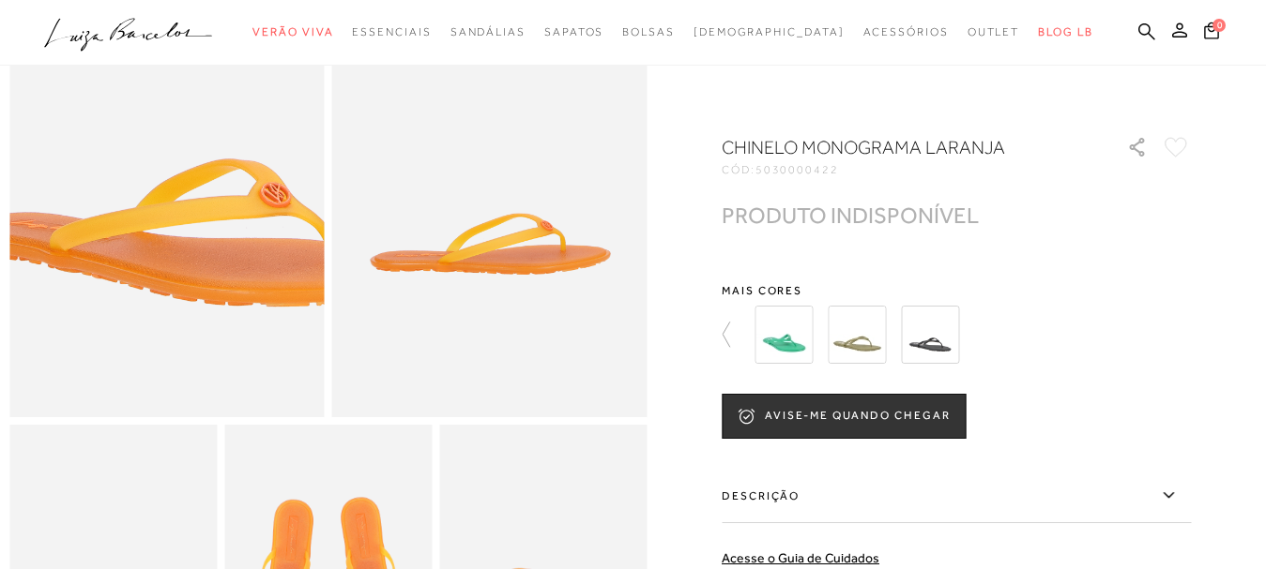
click at [130, 251] on img at bounding box center [194, 120] width 630 height 945
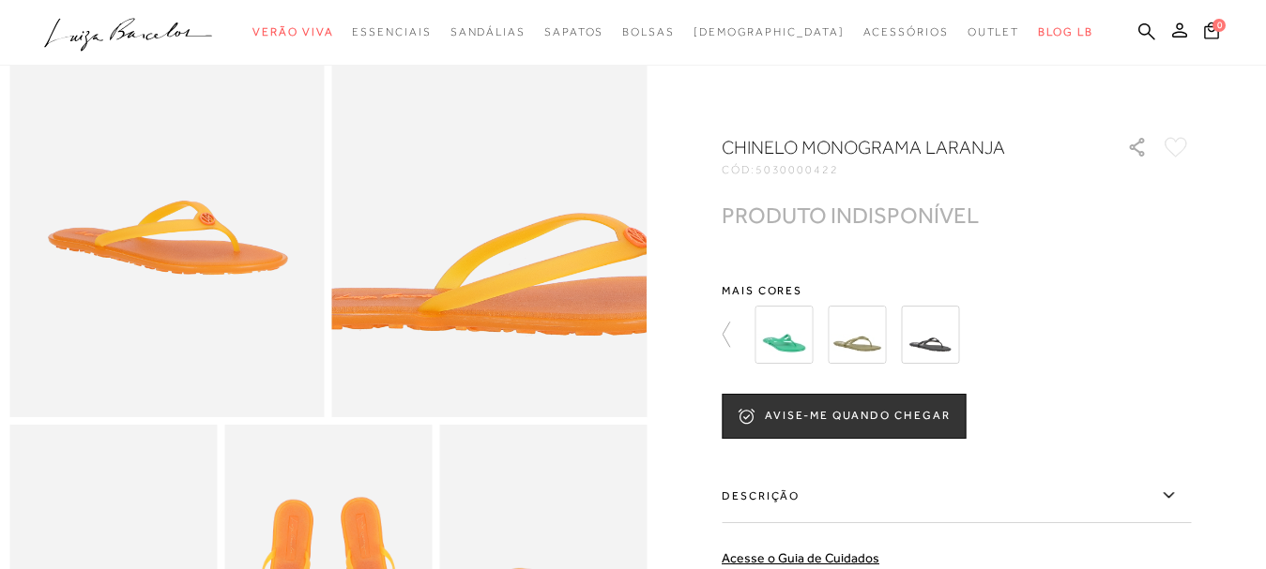
click at [462, 220] on img at bounding box center [520, 149] width 630 height 945
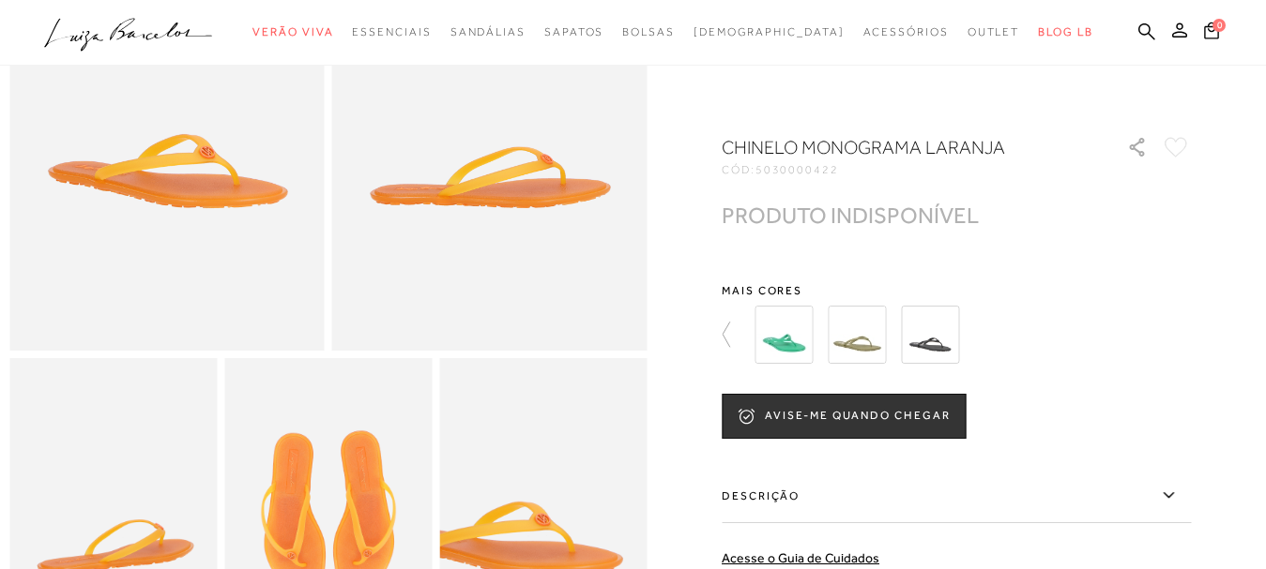
scroll to position [0, 0]
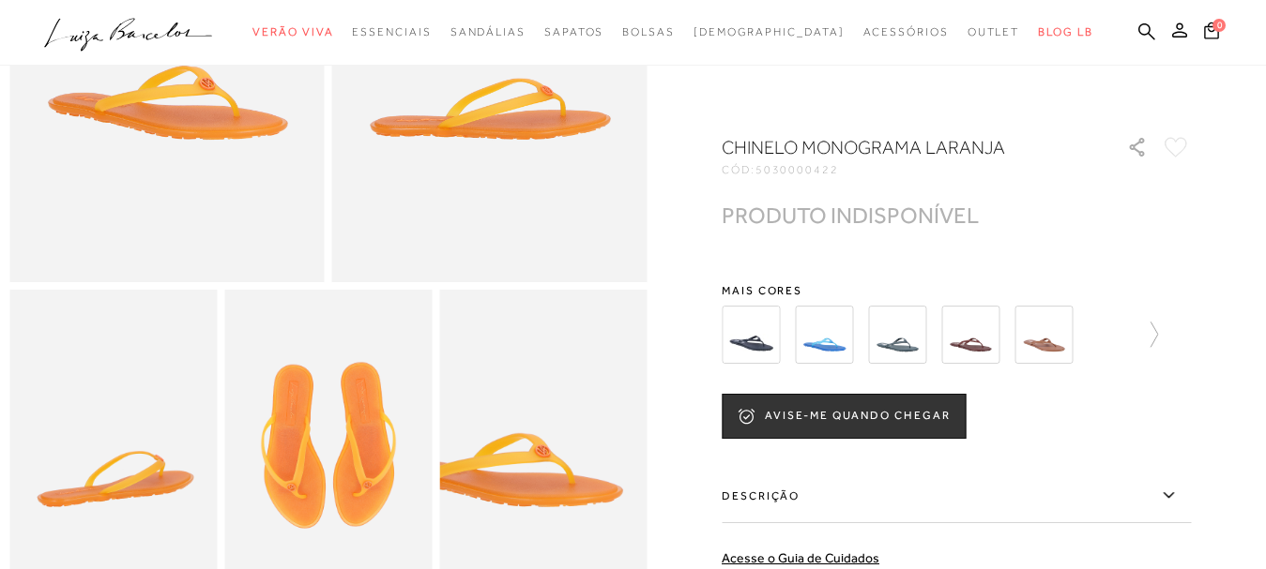
scroll to position [327, 0]
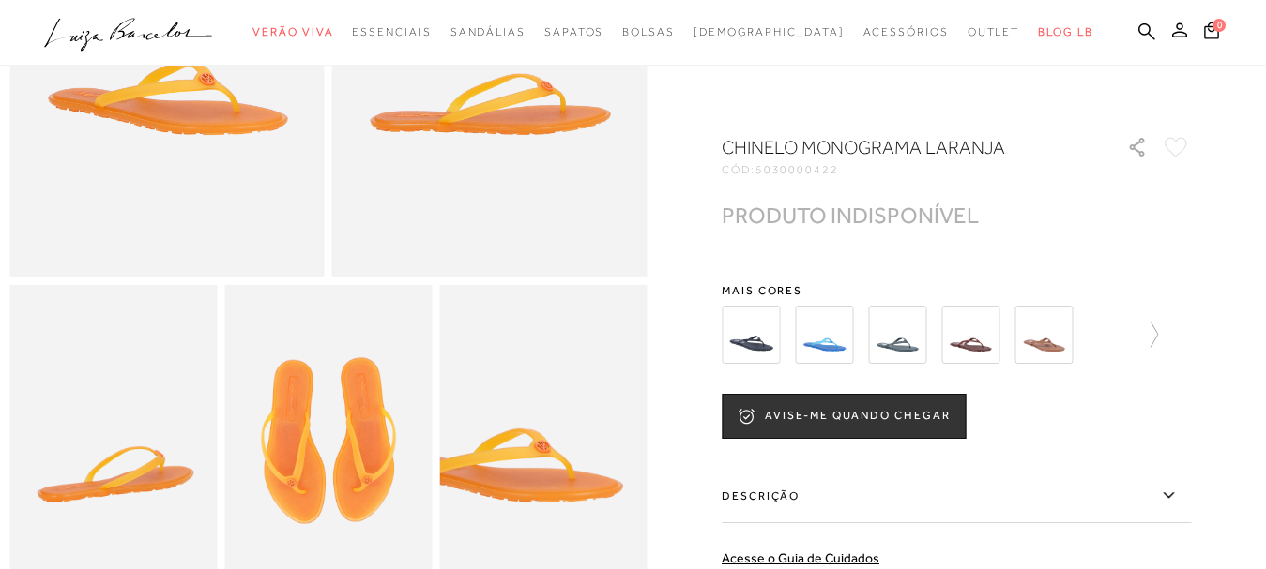
click at [212, 107] on img at bounding box center [166, 42] width 315 height 472
